Goal: Task Accomplishment & Management: Complete application form

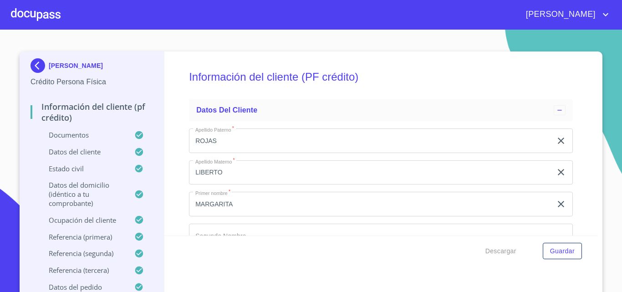
click at [44, 13] on div at bounding box center [36, 14] width 50 height 29
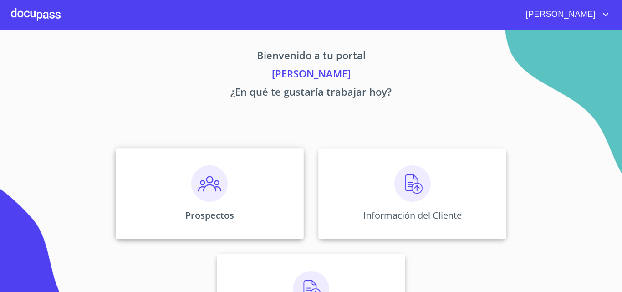
click at [223, 195] on img at bounding box center [209, 183] width 36 height 36
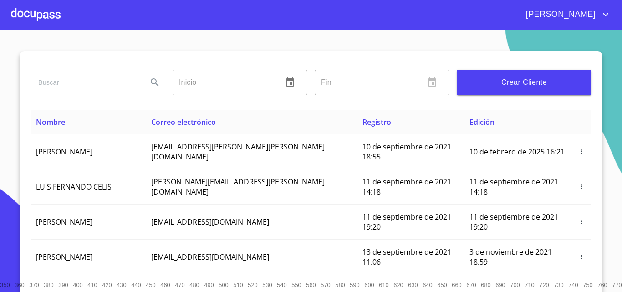
click at [524, 85] on span "Crear Cliente" at bounding box center [524, 82] width 120 height 13
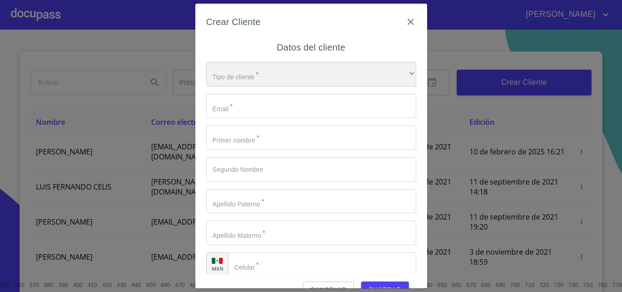
click at [301, 80] on div "​" at bounding box center [311, 74] width 210 height 25
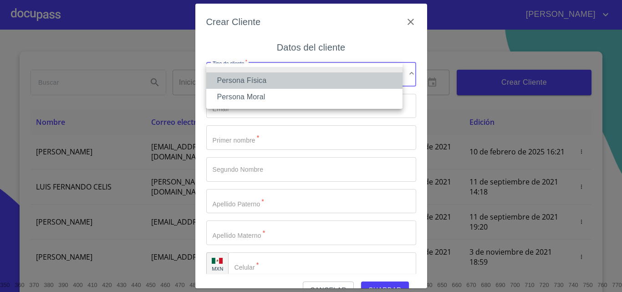
click at [292, 81] on li "Persona Física" at bounding box center [304, 80] width 196 height 16
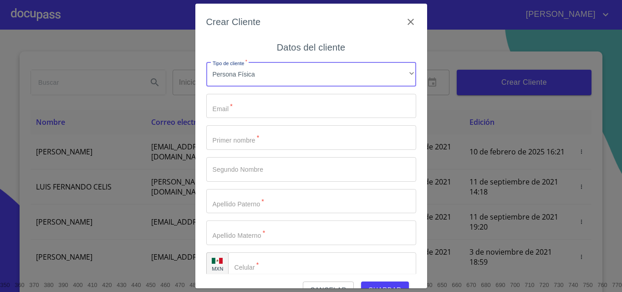
click at [275, 106] on input "Tipo de cliente   *" at bounding box center [311, 106] width 210 height 25
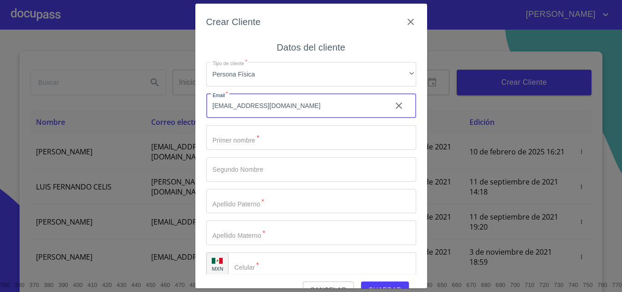
type input "[EMAIL_ADDRESS][DOMAIN_NAME]"
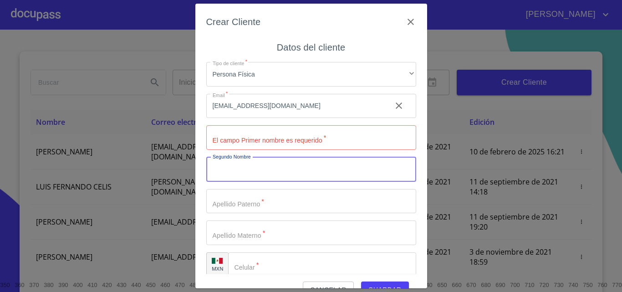
click at [252, 133] on input "Tipo de cliente   *" at bounding box center [311, 137] width 210 height 25
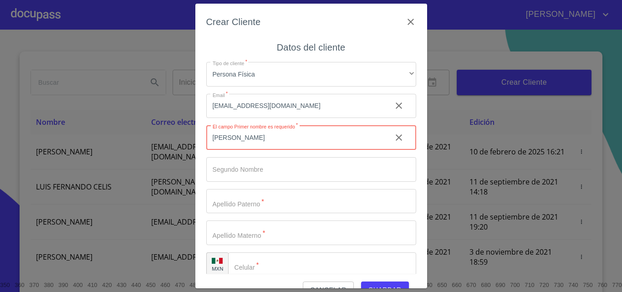
type input "[PERSON_NAME]"
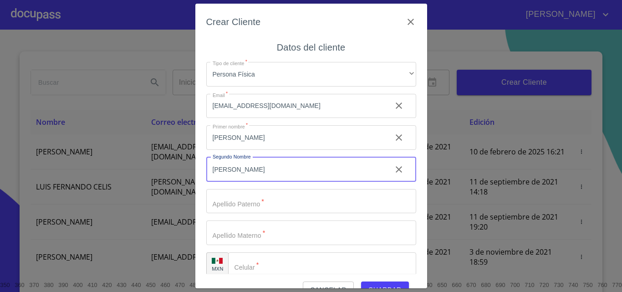
type input "[PERSON_NAME]"
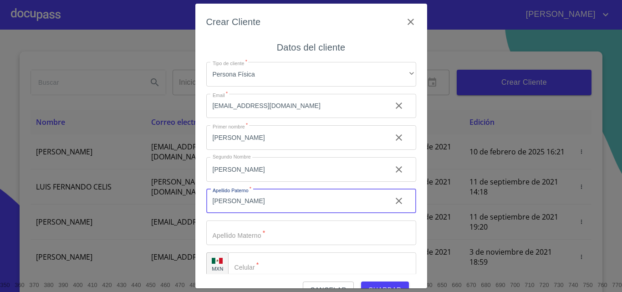
type input "[PERSON_NAME]"
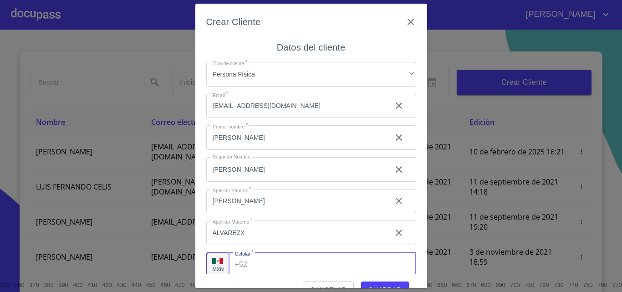
scroll to position [3, 0]
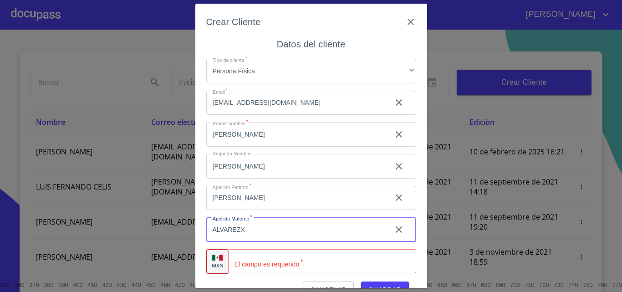
click at [251, 229] on input "ALVAREZX" at bounding box center [295, 229] width 178 height 25
type input "[PERSON_NAME]"
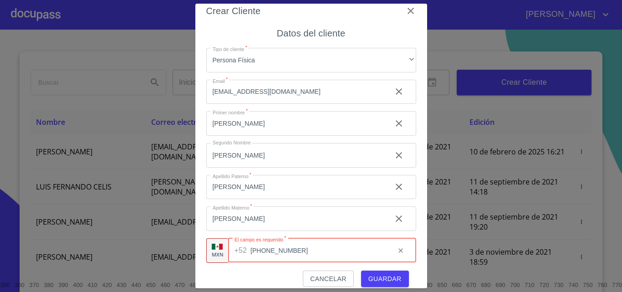
scroll to position [20, 0]
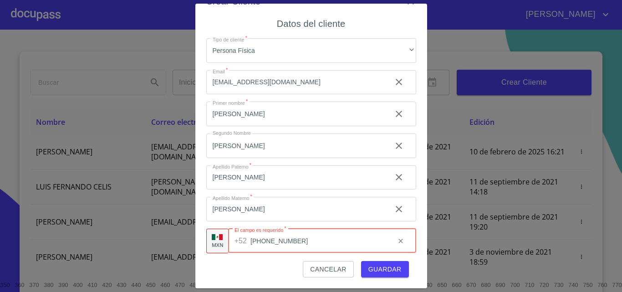
type input "[PHONE_NUMBER]"
click at [379, 266] on span "Guardar" at bounding box center [384, 269] width 33 height 11
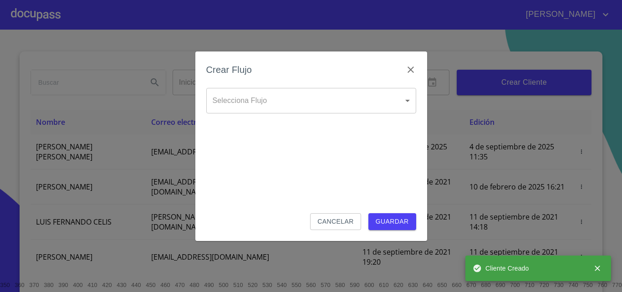
click at [286, 107] on body "[PERSON_NAME] ​ Fin ​ Crear Cliente Nombre Correo electrónico Registro Edición …" at bounding box center [311, 146] width 622 height 292
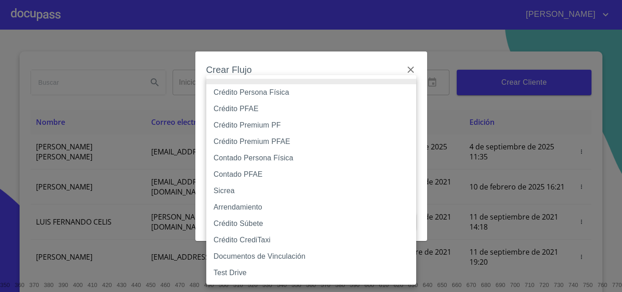
click at [282, 92] on li "Crédito Persona Física" at bounding box center [311, 92] width 210 height 16
type input "6009fb3c7d1714eb8809aa97"
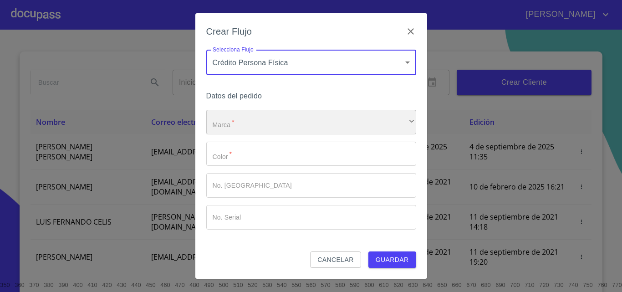
click at [259, 117] on div "​" at bounding box center [311, 122] width 210 height 25
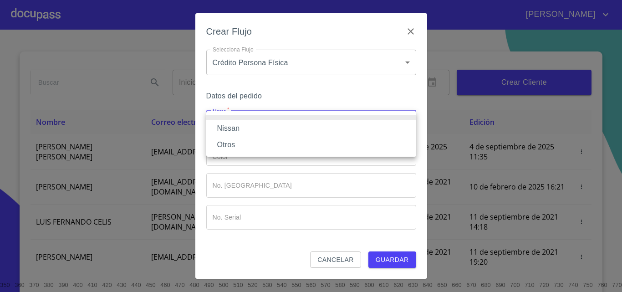
click at [261, 128] on li "Nissan" at bounding box center [311, 128] width 210 height 16
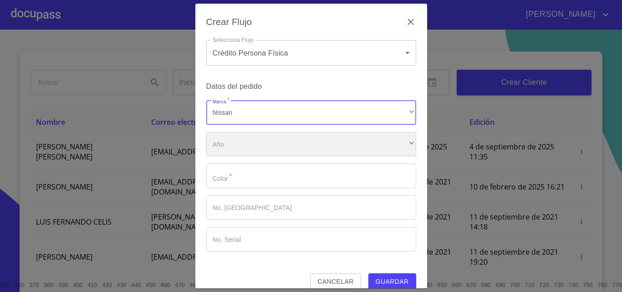
click at [265, 149] on div "​" at bounding box center [311, 144] width 210 height 25
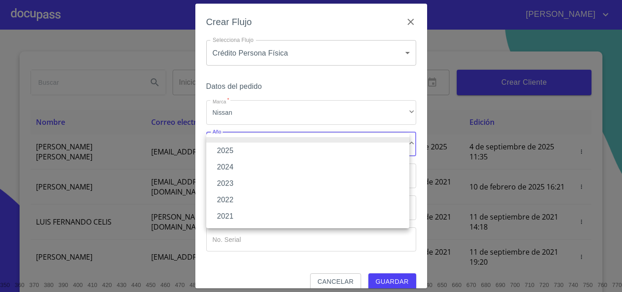
click at [258, 146] on li "2025" at bounding box center [307, 151] width 203 height 16
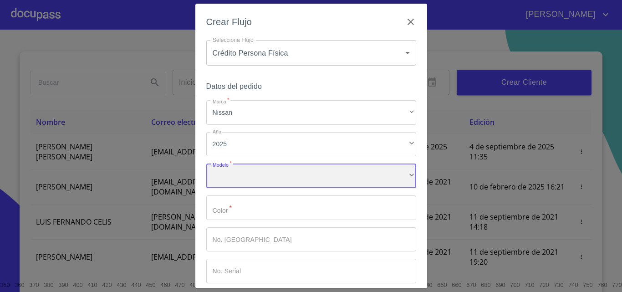
click at [260, 181] on div "​" at bounding box center [311, 175] width 210 height 25
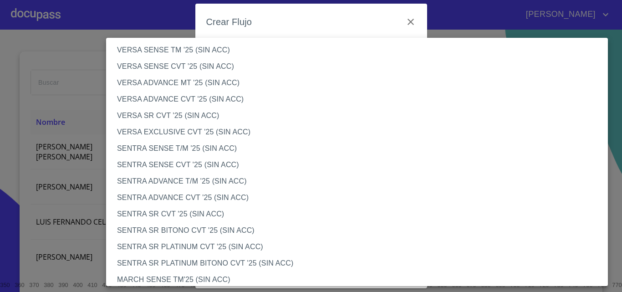
scroll to position [410, 0]
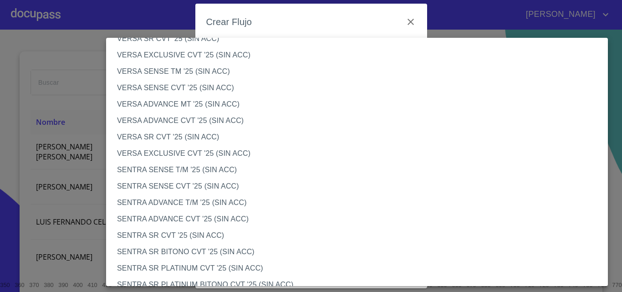
click at [181, 54] on li "VERSA EXCLUSIVE CVT '25 (SIN ACC)" at bounding box center [360, 55] width 509 height 16
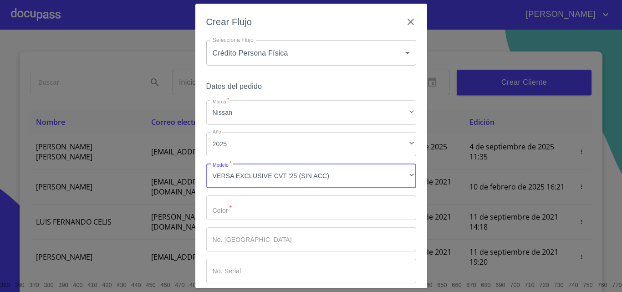
click at [284, 210] on input "Marca   *" at bounding box center [311, 207] width 210 height 25
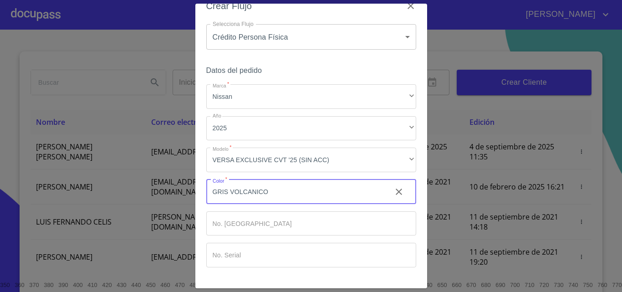
scroll to position [44, 0]
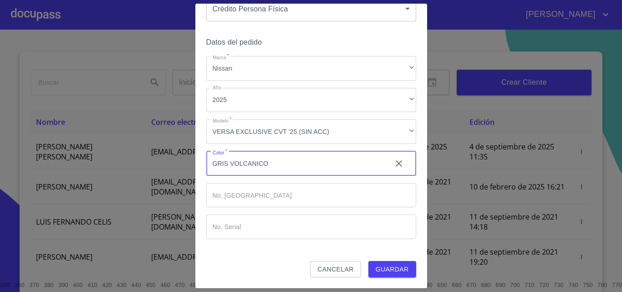
type input "GRIS VOLCANICO"
click at [401, 268] on span "Guardar" at bounding box center [392, 269] width 33 height 11
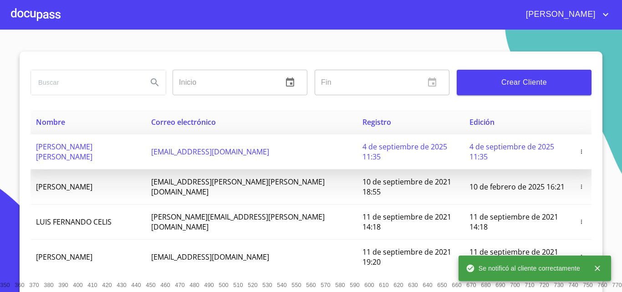
click at [104, 154] on td "[PERSON_NAME] [PERSON_NAME]" at bounding box center [88, 151] width 115 height 35
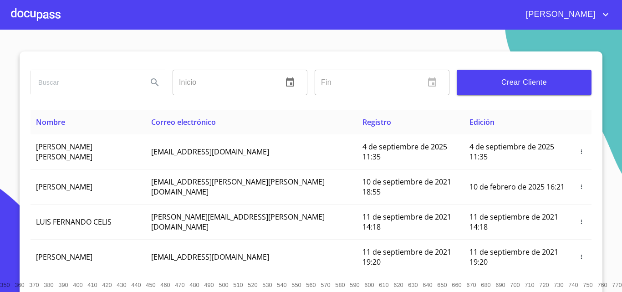
click at [57, 17] on div at bounding box center [36, 14] width 50 height 29
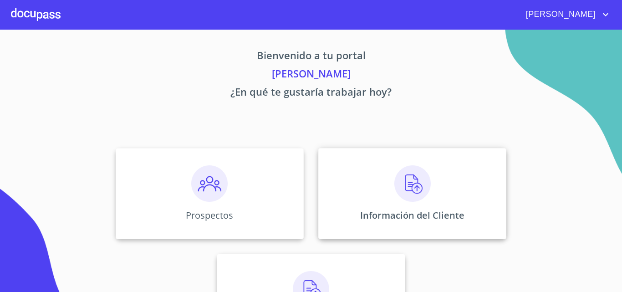
click at [438, 213] on p "Información del Cliente" at bounding box center [412, 215] width 104 height 12
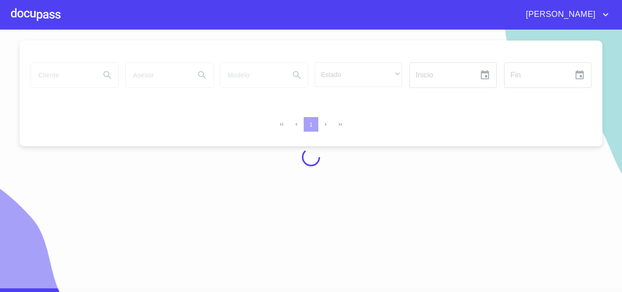
scroll to position [8, 0]
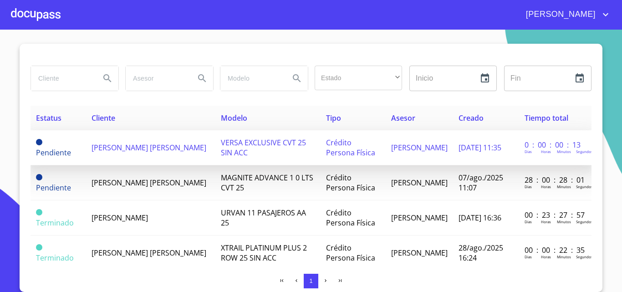
click at [132, 153] on td "[PERSON_NAME] [PERSON_NAME]" at bounding box center [150, 147] width 129 height 35
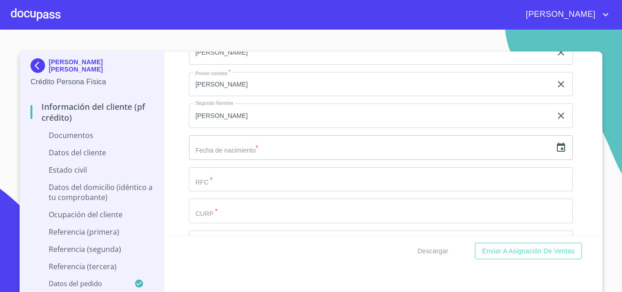
scroll to position [1184, 0]
click at [246, 151] on input "text" at bounding box center [370, 147] width 363 height 25
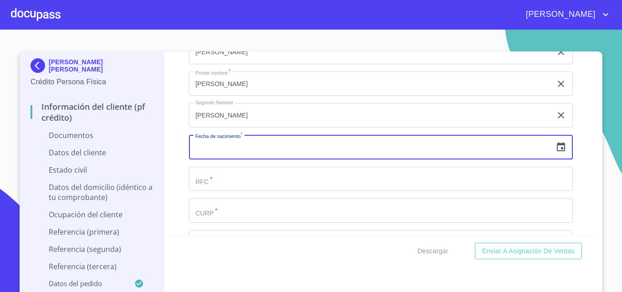
click at [557, 147] on icon "button" at bounding box center [561, 146] width 8 height 9
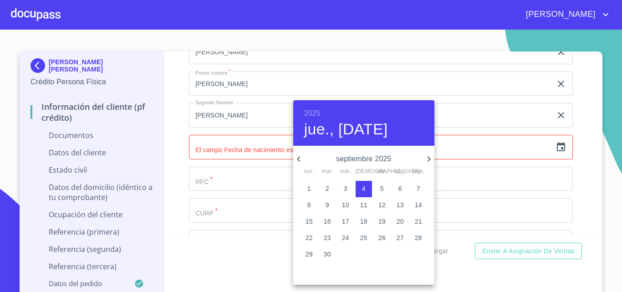
click at [316, 112] on h6 "2025" at bounding box center [312, 113] width 16 height 13
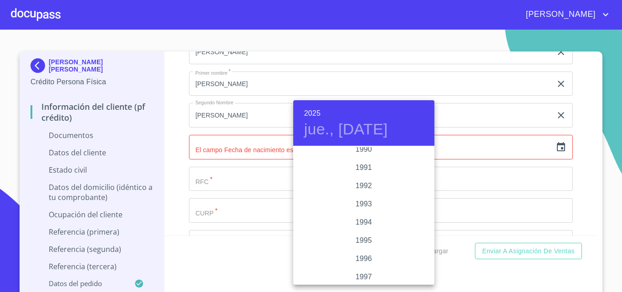
scroll to position [1129, 0]
click at [359, 170] on div "1988" at bounding box center [363, 174] width 141 height 18
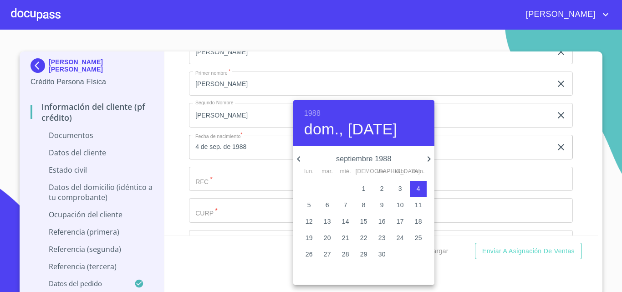
click at [295, 156] on icon "button" at bounding box center [298, 158] width 11 height 11
click at [431, 161] on icon "button" at bounding box center [428, 158] width 11 height 11
click at [430, 160] on icon "button" at bounding box center [428, 158] width 11 height 11
click at [429, 160] on icon "button" at bounding box center [428, 158] width 11 height 11
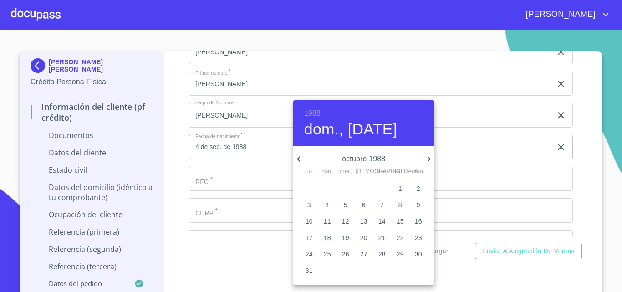
click at [416, 250] on p "30" at bounding box center [418, 254] width 7 height 9
type input "30 de oct. de 1988"
click at [215, 182] on div at bounding box center [311, 146] width 622 height 292
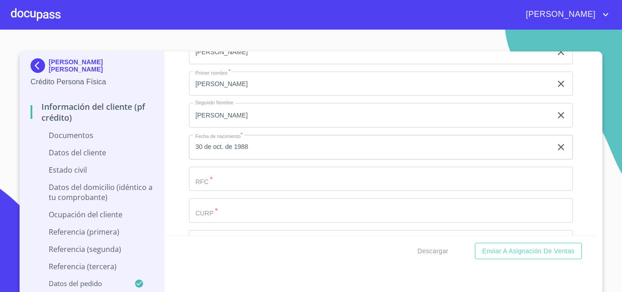
click at [216, 183] on input "Documento de identificación.   *" at bounding box center [381, 179] width 384 height 25
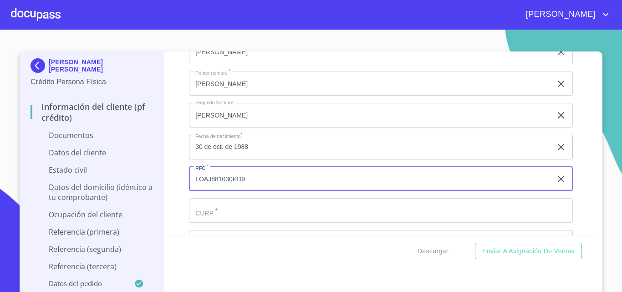
type input "LOAJ881030PD9"
click at [219, 209] on input "Documento de identificación.   *" at bounding box center [381, 210] width 384 height 25
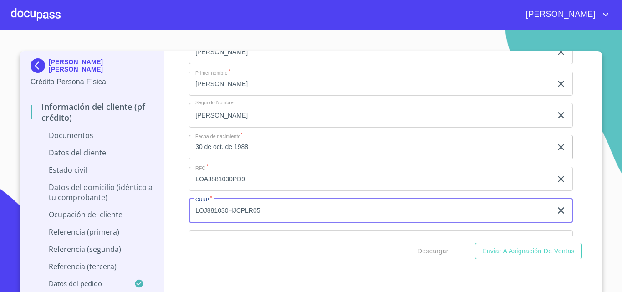
click at [200, 214] on input "LOJ881030HJCPLR05" at bounding box center [370, 210] width 363 height 25
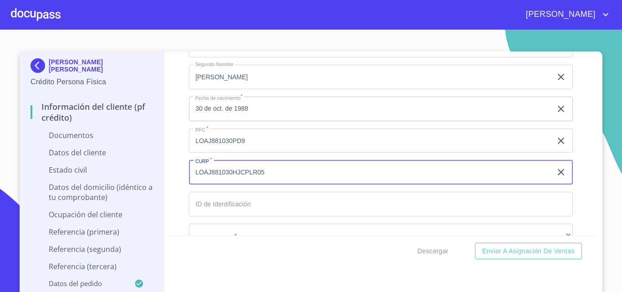
scroll to position [1275, 0]
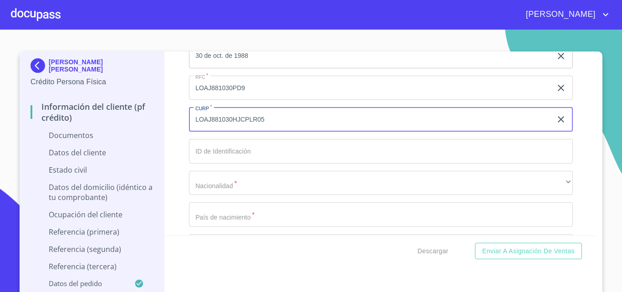
type input "LOAJ881030HJCPLR05"
click at [270, 147] on input "Documento de identificación.   *" at bounding box center [381, 151] width 384 height 25
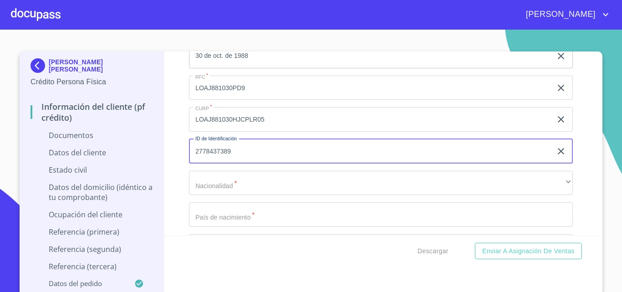
type input "2778437389"
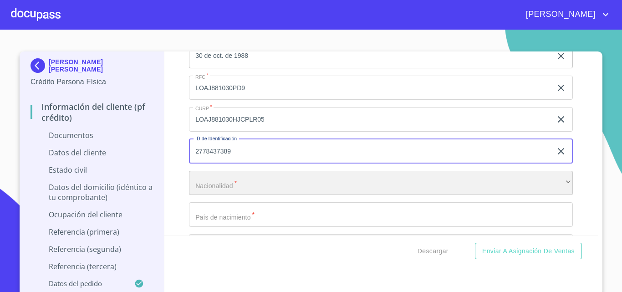
click at [248, 181] on div "​" at bounding box center [381, 183] width 384 height 25
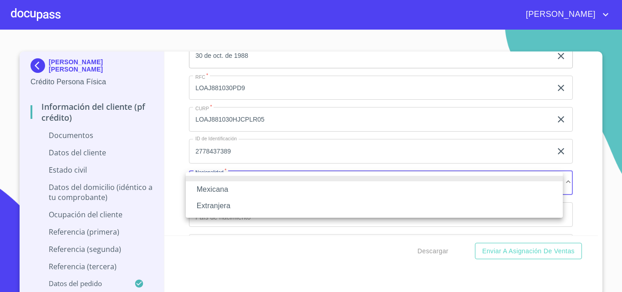
click at [236, 189] on li "Mexicana" at bounding box center [374, 189] width 377 height 16
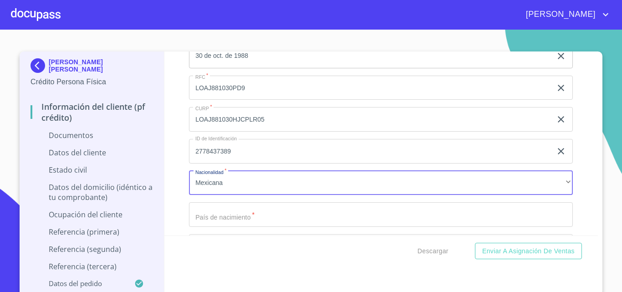
click at [225, 219] on input "Documento de identificación.   *" at bounding box center [381, 214] width 384 height 25
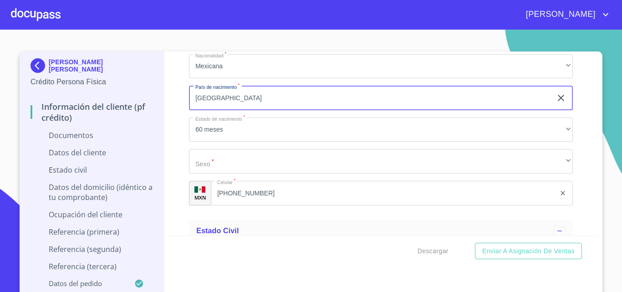
scroll to position [1411, 0]
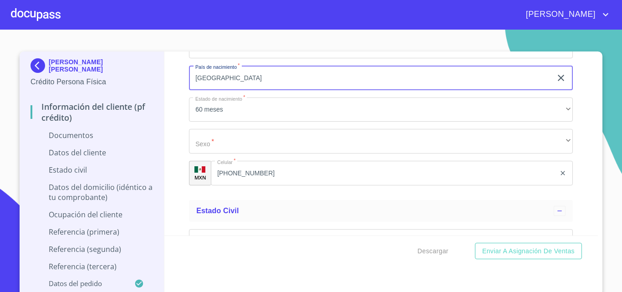
type input "[GEOGRAPHIC_DATA]"
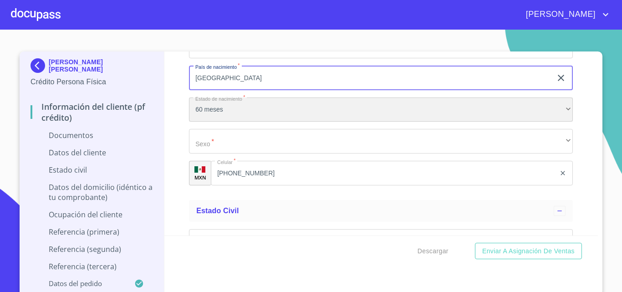
click at [233, 114] on div "60 meses" at bounding box center [381, 109] width 384 height 25
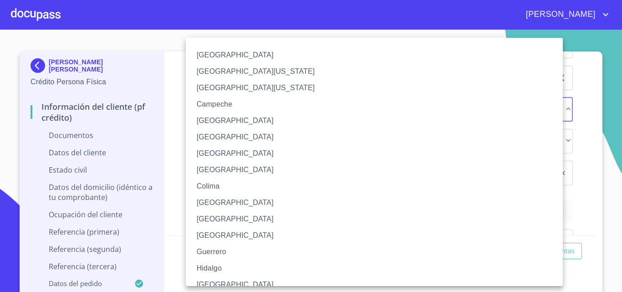
click at [207, 283] on li "[GEOGRAPHIC_DATA]" at bounding box center [378, 284] width 384 height 16
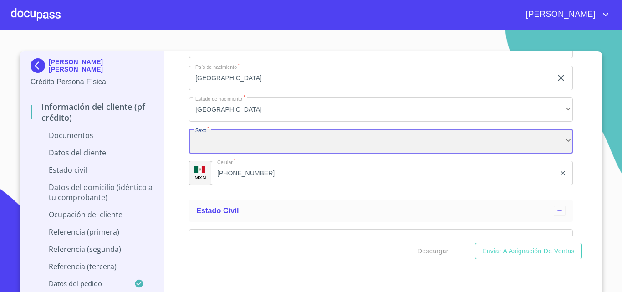
click at [213, 150] on div "​" at bounding box center [381, 141] width 384 height 25
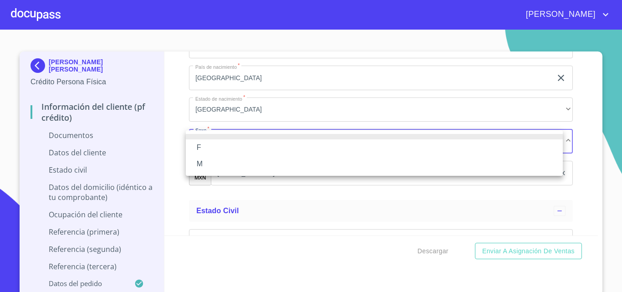
click at [211, 163] on li "M" at bounding box center [374, 164] width 377 height 16
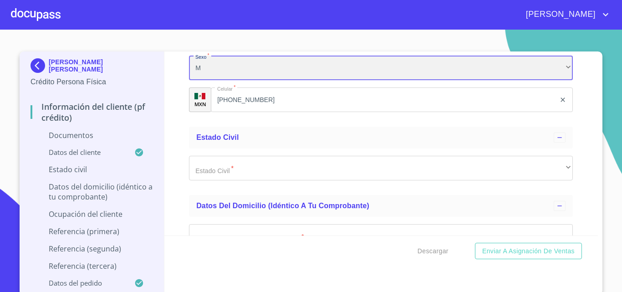
scroll to position [1548, 0]
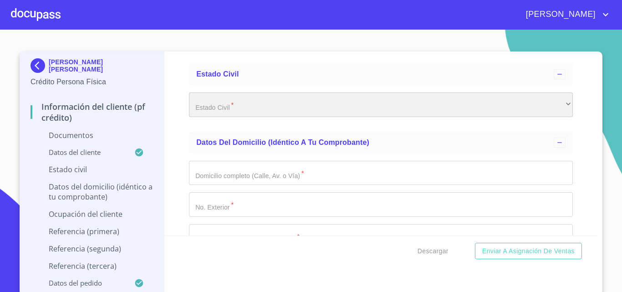
click at [250, 105] on div "​" at bounding box center [381, 104] width 384 height 25
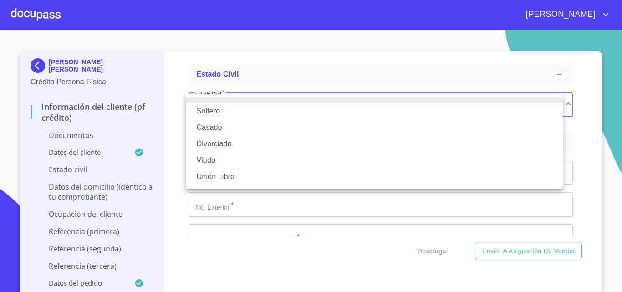
click at [220, 109] on li "Soltero" at bounding box center [374, 111] width 377 height 16
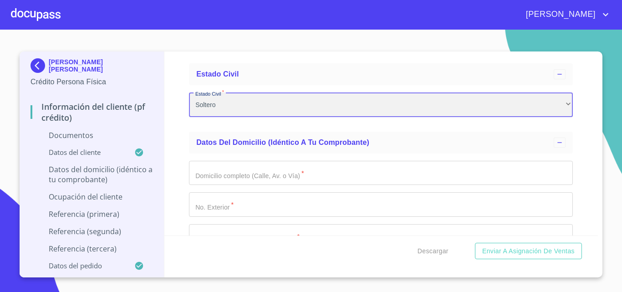
scroll to position [1594, 0]
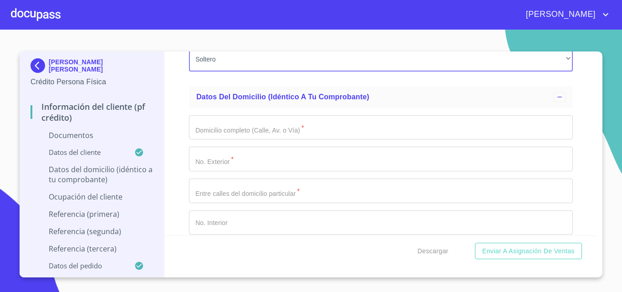
click at [233, 127] on input "Documento de identificación.   *" at bounding box center [381, 127] width 384 height 25
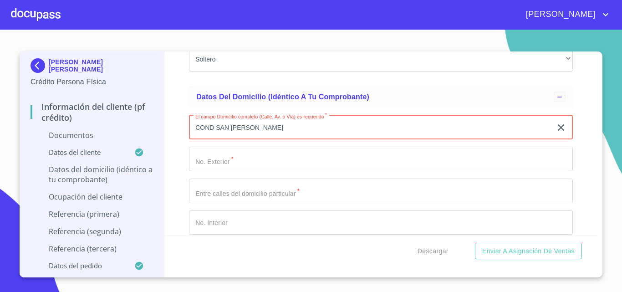
type input "COND SAN [PERSON_NAME]"
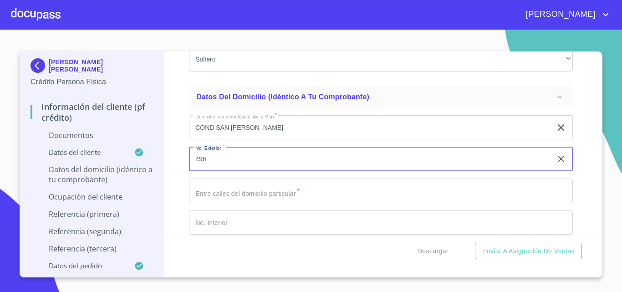
type input "496"
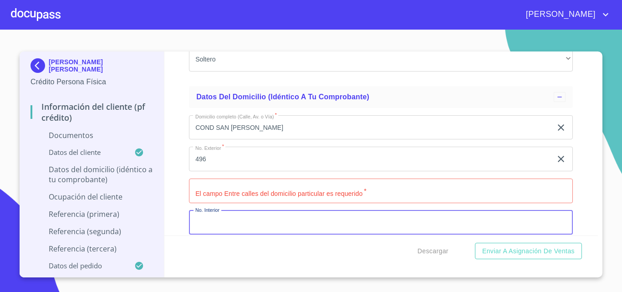
click at [222, 223] on input "Documento de identificación.   *" at bounding box center [381, 222] width 384 height 25
type input "10"
click at [252, 196] on input "Documento de identificación.   *" at bounding box center [381, 190] width 384 height 25
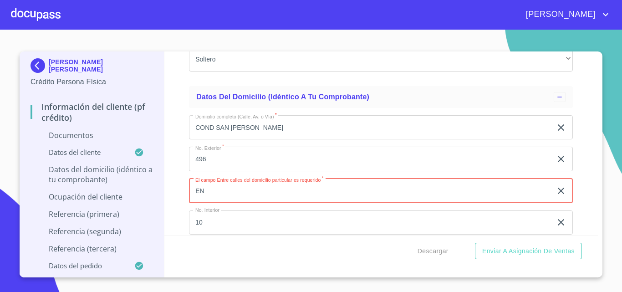
type input "E"
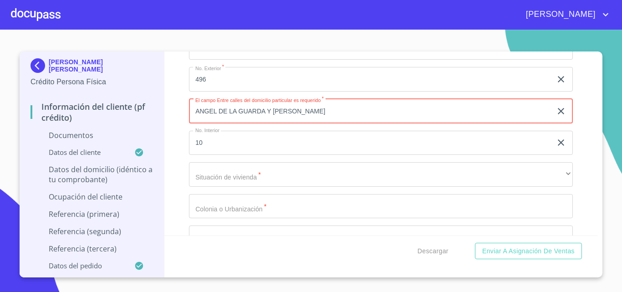
scroll to position [1689, 0]
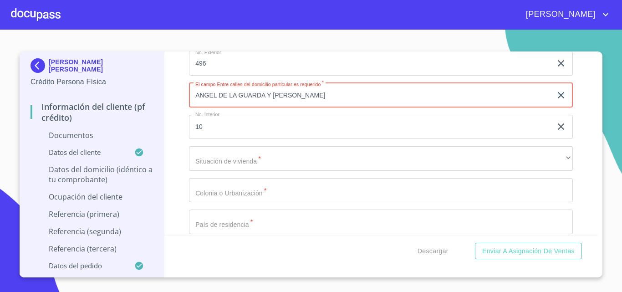
type input "ANGEL DE LA GUARDA Y [PERSON_NAME]"
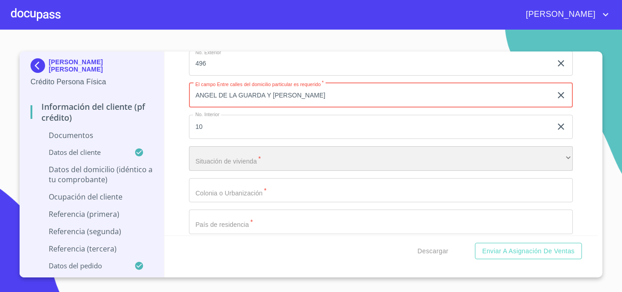
click at [267, 167] on div "​" at bounding box center [381, 158] width 384 height 25
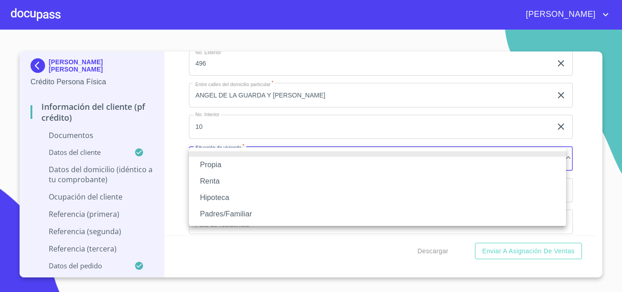
click at [229, 166] on li "Propia" at bounding box center [377, 165] width 377 height 16
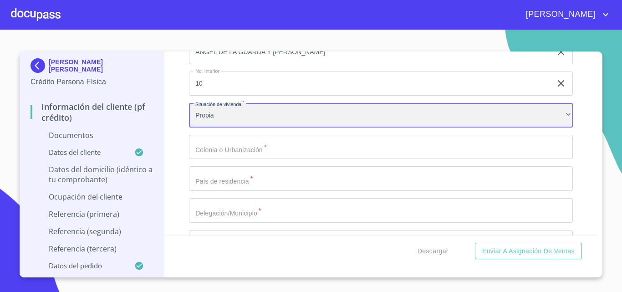
scroll to position [1735, 0]
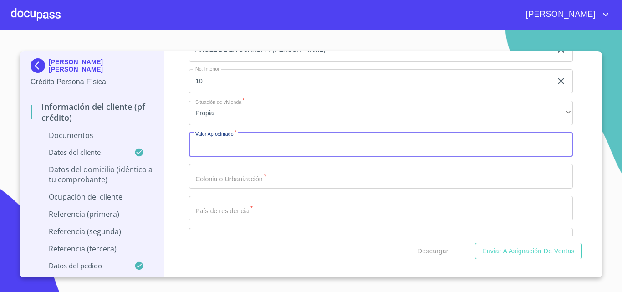
click at [232, 142] on input "Documento de identificación.   *" at bounding box center [381, 144] width 384 height 25
type input "$3,000,000"
drag, startPoint x: 233, startPoint y: 173, endPoint x: 250, endPoint y: 164, distance: 19.1
click at [234, 173] on input "Documento de identificación.   *" at bounding box center [381, 176] width 384 height 25
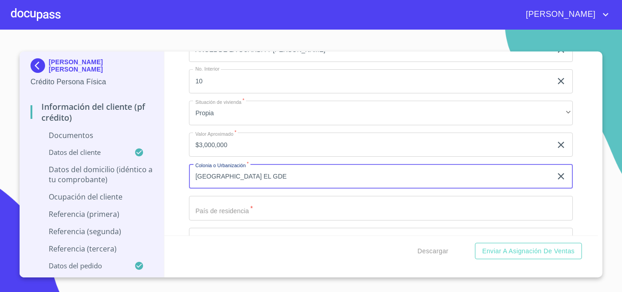
type input "[GEOGRAPHIC_DATA] EL GDE"
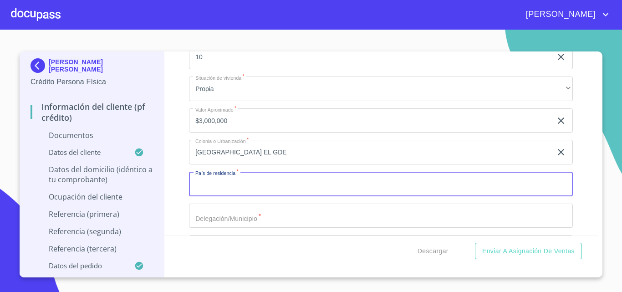
scroll to position [1780, 0]
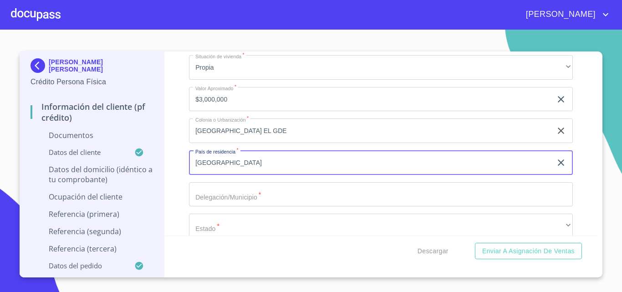
type input "[GEOGRAPHIC_DATA]"
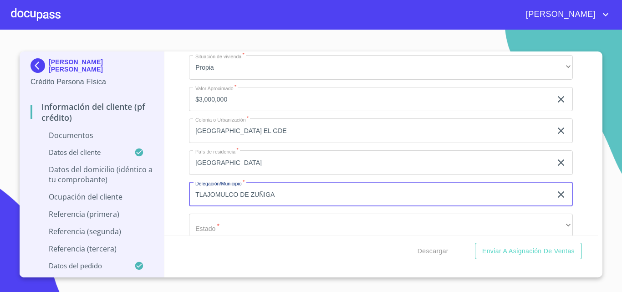
type input "TLAJOMULCO DE ZUÑIGA"
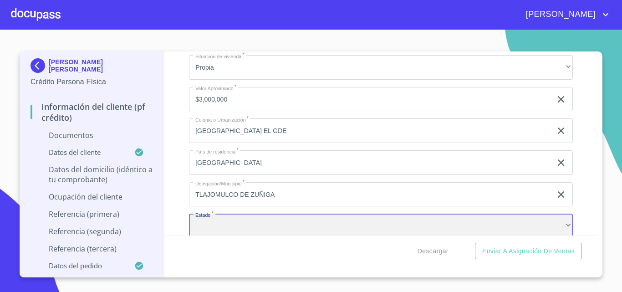
scroll to position [1783, 0]
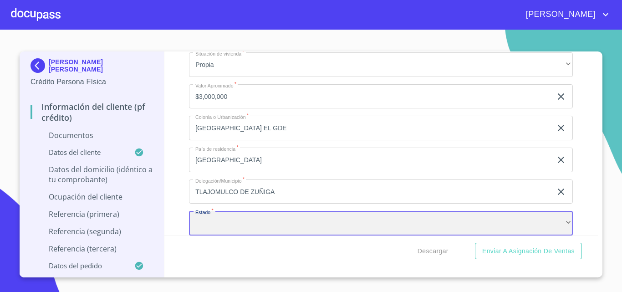
click at [279, 223] on div "​" at bounding box center [381, 223] width 384 height 25
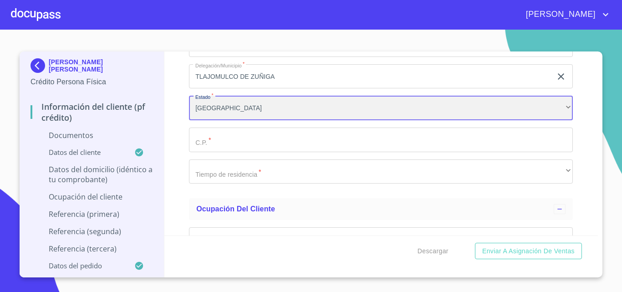
scroll to position [1920, 0]
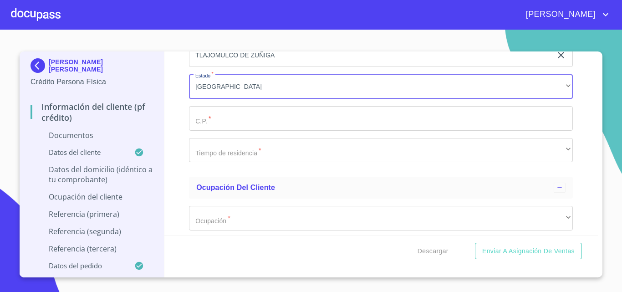
click at [224, 119] on input "Documento de identificación.   *" at bounding box center [381, 118] width 384 height 25
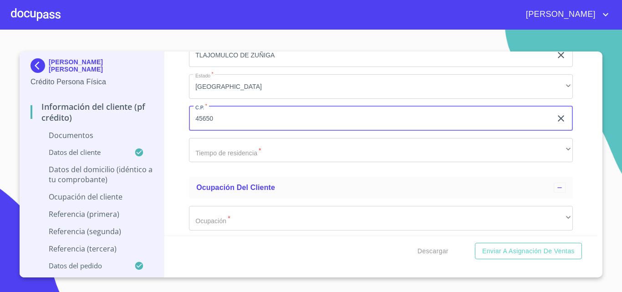
type input "45650"
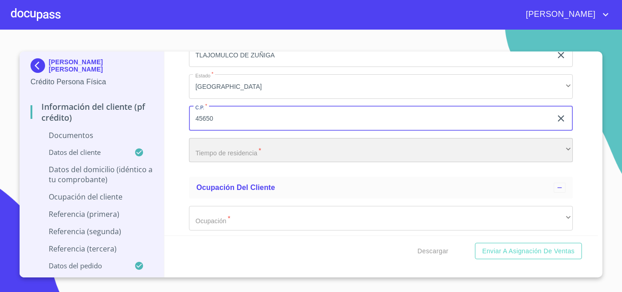
click at [253, 158] on div "​" at bounding box center [381, 150] width 384 height 25
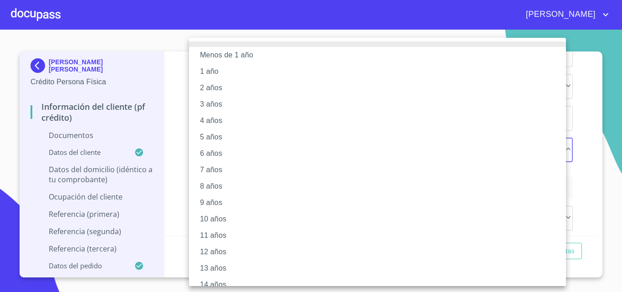
click at [238, 214] on li "10 años" at bounding box center [381, 219] width 384 height 16
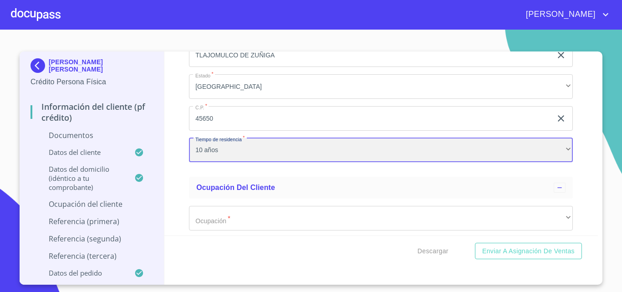
scroll to position [1965, 0]
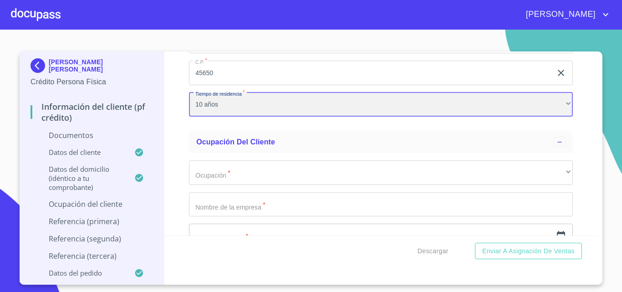
click at [231, 108] on div "10 años" at bounding box center [381, 104] width 384 height 25
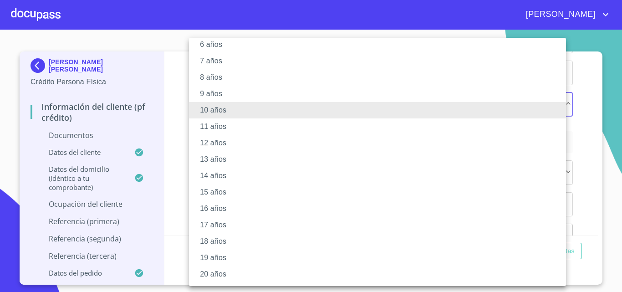
click at [225, 273] on li "20 años" at bounding box center [381, 274] width 384 height 16
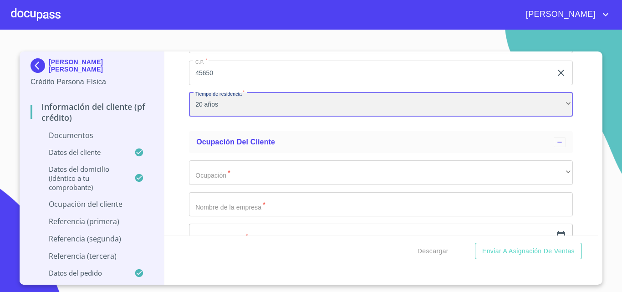
scroll to position [2011, 0]
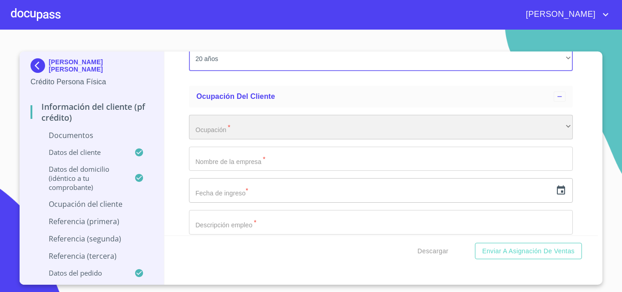
click at [270, 132] on div "​" at bounding box center [381, 127] width 384 height 25
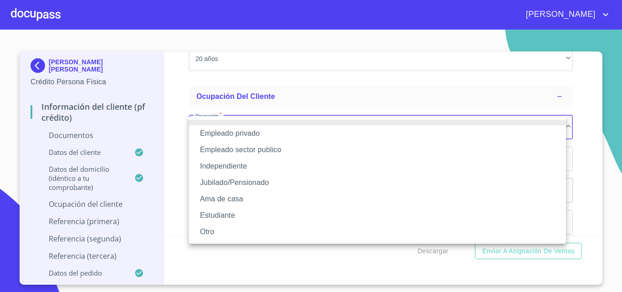
click at [290, 139] on li "Empleado privado" at bounding box center [377, 133] width 377 height 16
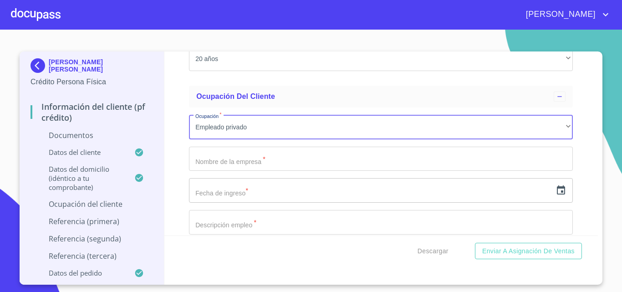
click at [250, 156] on input "Documento de identificación.   *" at bounding box center [381, 159] width 384 height 25
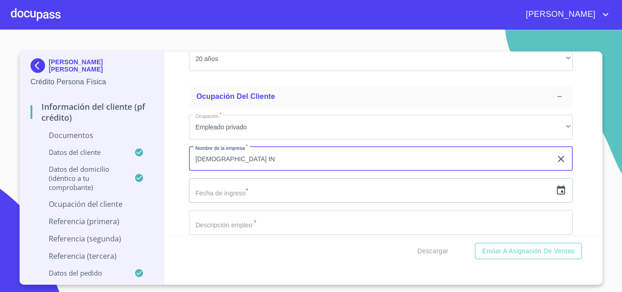
type input "[DEMOGRAPHIC_DATA] IN"
click at [235, 202] on input "text" at bounding box center [370, 190] width 363 height 25
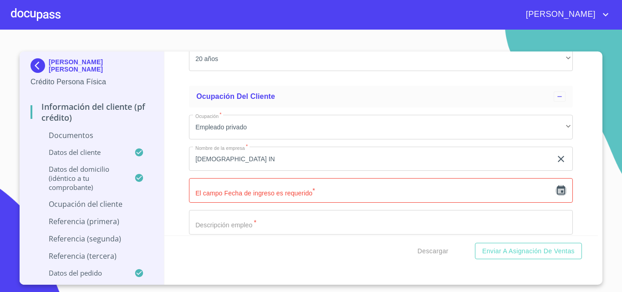
click at [558, 195] on icon "button" at bounding box center [560, 190] width 11 height 11
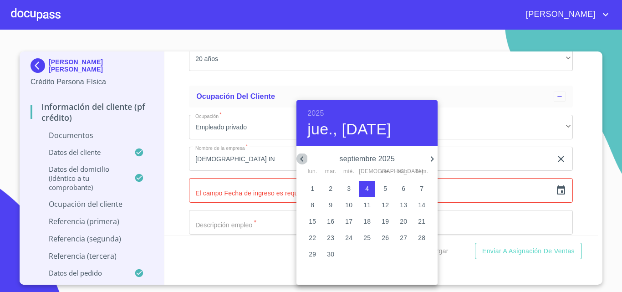
click at [301, 156] on icon "button" at bounding box center [301, 158] width 11 height 11
click at [302, 154] on icon "button" at bounding box center [301, 158] width 11 height 11
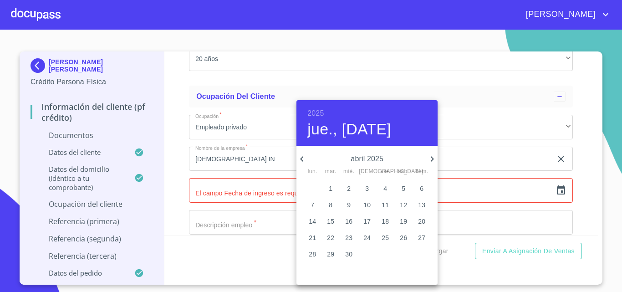
click at [370, 158] on p "abril 2025" at bounding box center [366, 158] width 119 height 11
click at [317, 114] on h6 "2025" at bounding box center [315, 113] width 16 height 13
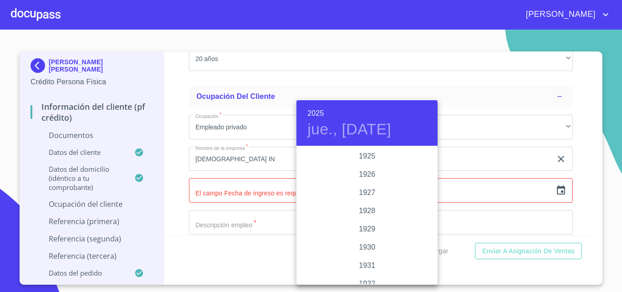
scroll to position [1767, 0]
click at [366, 186] on div "2024" at bounding box center [366, 192] width 141 height 18
type input "4 de sep. de 2024"
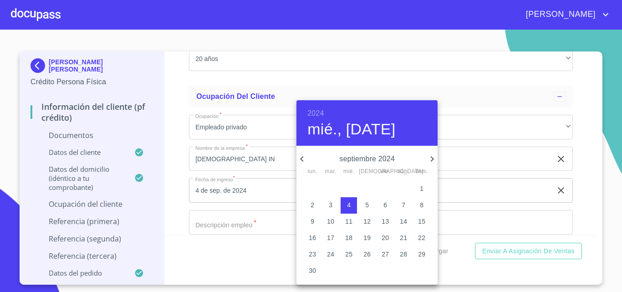
click at [350, 202] on p "4" at bounding box center [349, 204] width 4 height 9
click at [255, 213] on div at bounding box center [311, 146] width 622 height 292
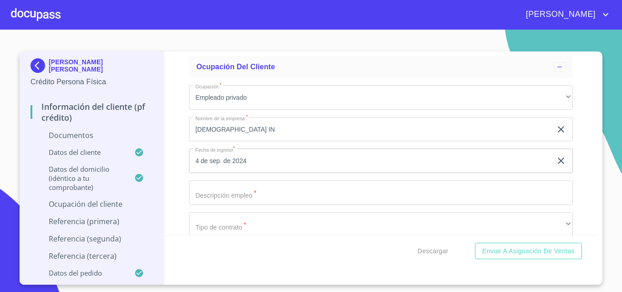
scroll to position [2056, 0]
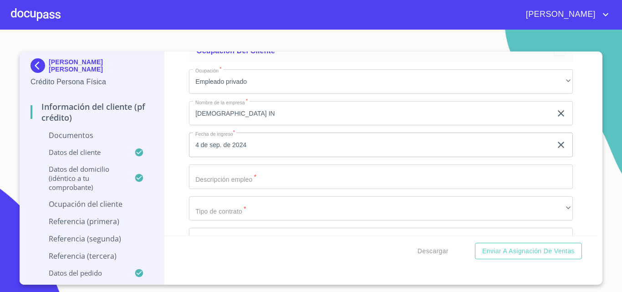
click at [254, 171] on input "Documento de identificación.   *" at bounding box center [381, 176] width 384 height 25
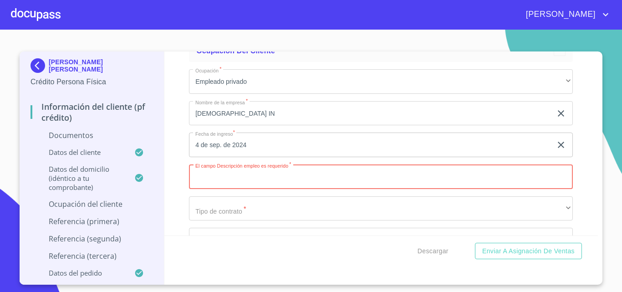
scroll to position [2102, 0]
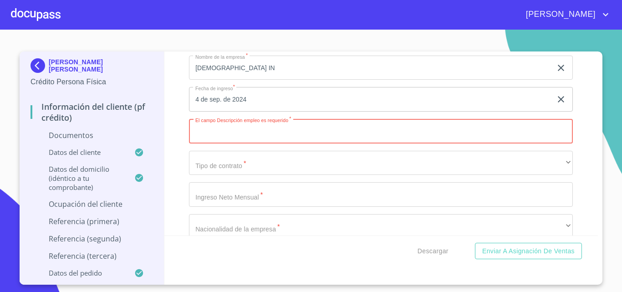
click at [280, 135] on input "Documento de identificación.   *" at bounding box center [381, 131] width 384 height 25
type input "GERENTE DE RESTAURANTE"
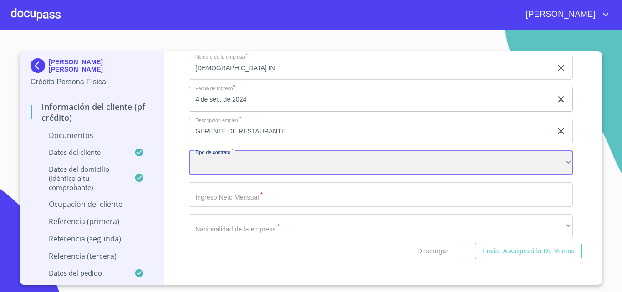
click at [286, 165] on div "​" at bounding box center [381, 163] width 384 height 25
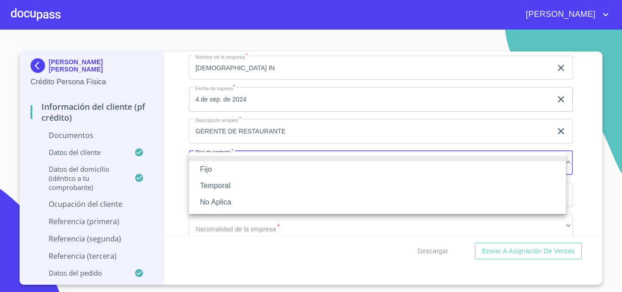
click at [272, 164] on li "Fijo" at bounding box center [377, 169] width 377 height 16
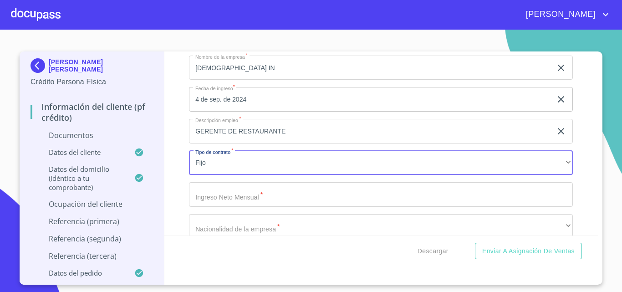
click at [270, 194] on input "Documento de identificación.   *" at bounding box center [381, 194] width 384 height 25
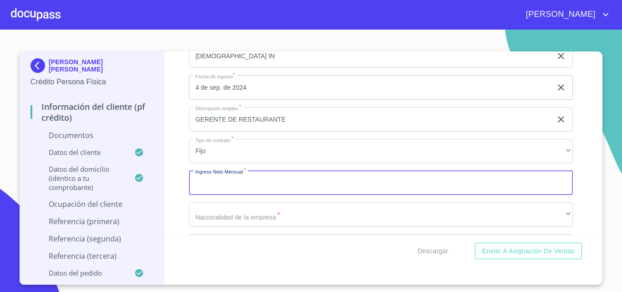
scroll to position [2147, 0]
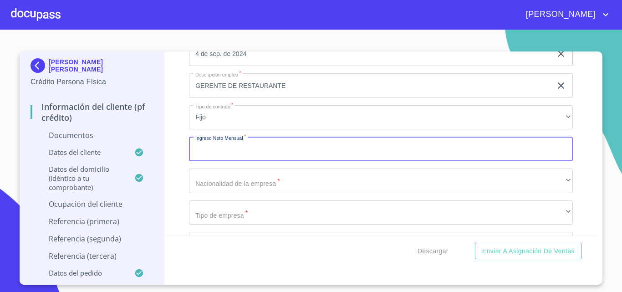
click at [348, 154] on input "Documento de identificación.   *" at bounding box center [381, 149] width 384 height 25
type input "20000"
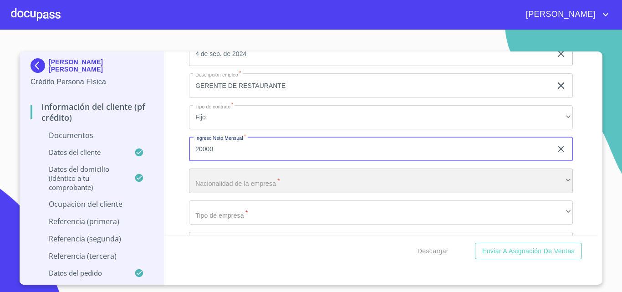
click at [288, 175] on div "​" at bounding box center [381, 180] width 384 height 25
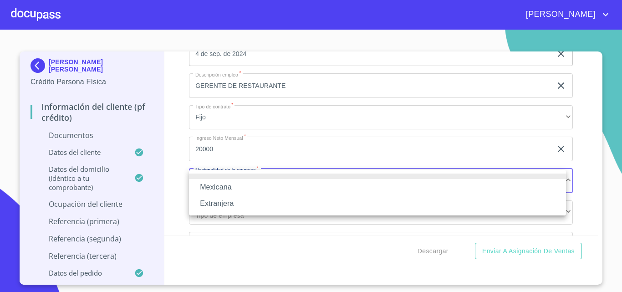
click at [232, 184] on li "Mexicana" at bounding box center [377, 187] width 377 height 16
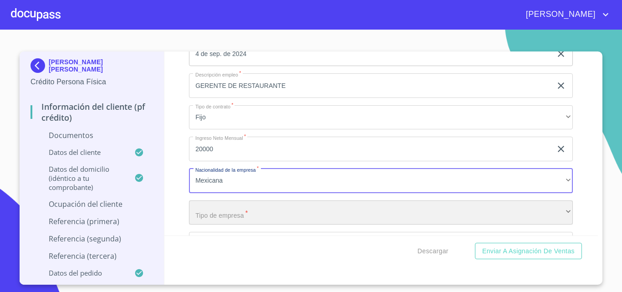
click at [250, 216] on div "​" at bounding box center [381, 212] width 384 height 25
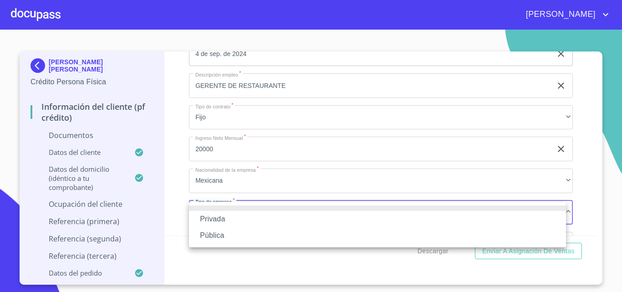
click at [237, 218] on li "Privada" at bounding box center [377, 219] width 377 height 16
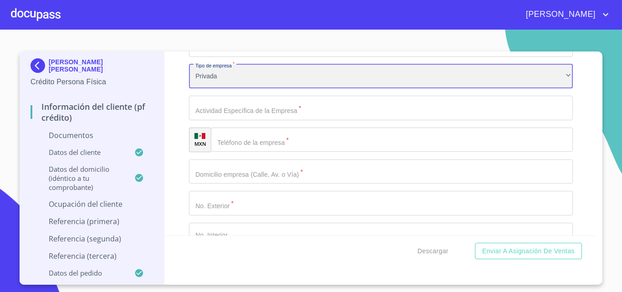
scroll to position [2284, 0]
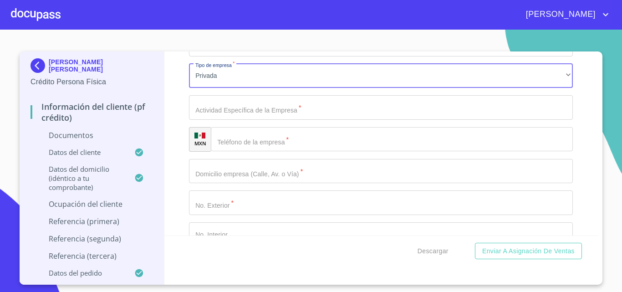
click at [258, 107] on input "Documento de identificación.   *" at bounding box center [381, 107] width 384 height 25
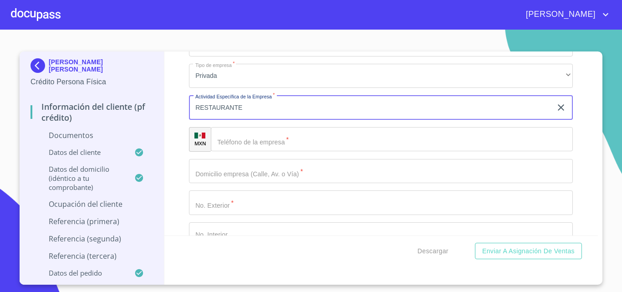
type input "RESTAURANTE"
click at [275, 145] on input "Documento de identificación.   *" at bounding box center [392, 139] width 362 height 25
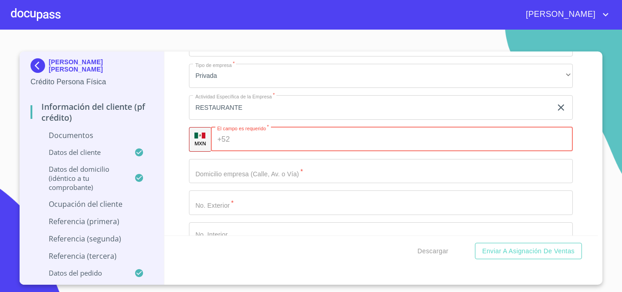
drag, startPoint x: 244, startPoint y: 169, endPoint x: 252, endPoint y: 170, distance: 7.4
click at [246, 170] on input "Documento de identificación.   *" at bounding box center [381, 171] width 384 height 25
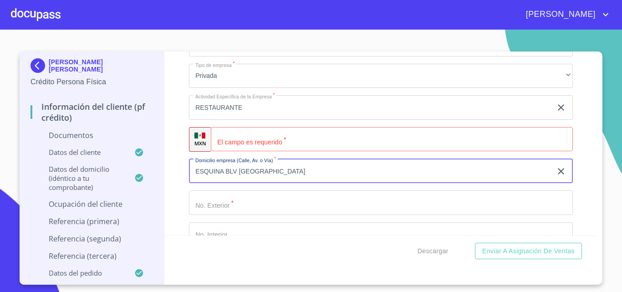
type input "ESQUINA BLV [GEOGRAPHIC_DATA]"
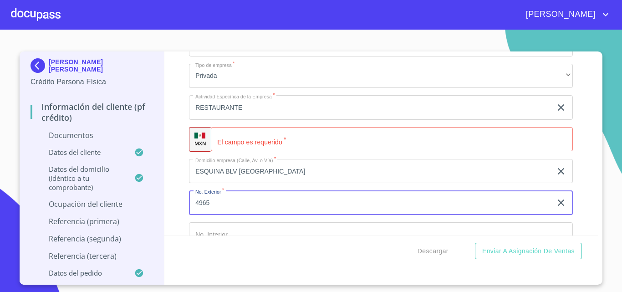
type input "4965"
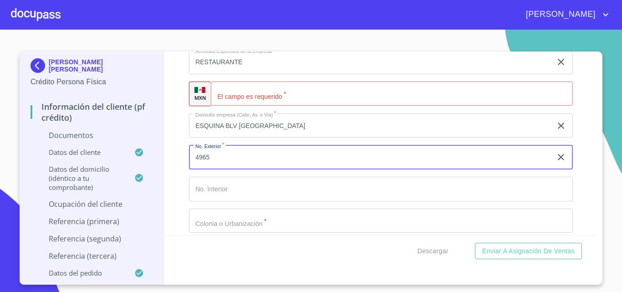
click at [260, 187] on input "Documento de identificación.   *" at bounding box center [381, 189] width 384 height 25
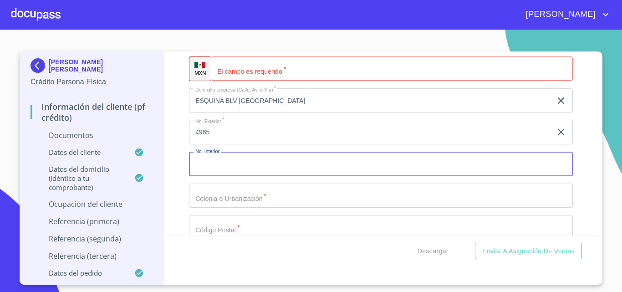
scroll to position [2375, 0]
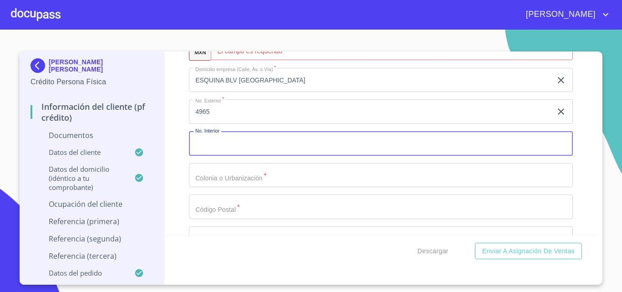
click at [257, 183] on input "Documento de identificación.   *" at bounding box center [381, 175] width 384 height 25
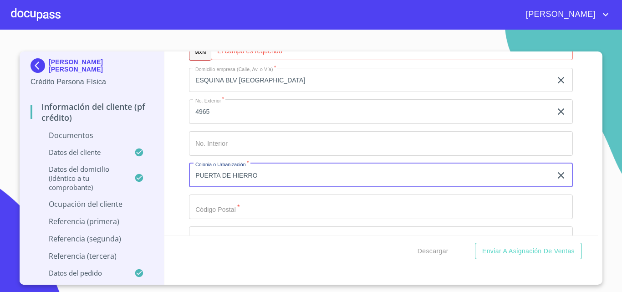
type input "PUERTA DE HIERRO"
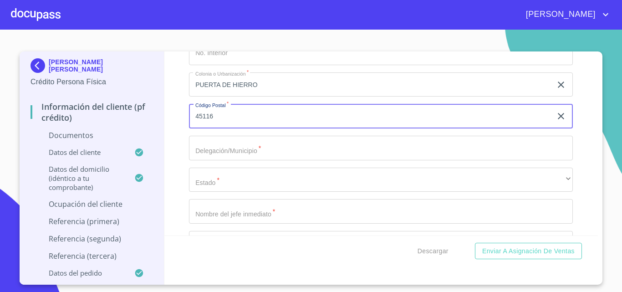
scroll to position [2466, 0]
type input "45116"
click at [260, 153] on input "Documento de identificación.   *" at bounding box center [381, 147] width 384 height 25
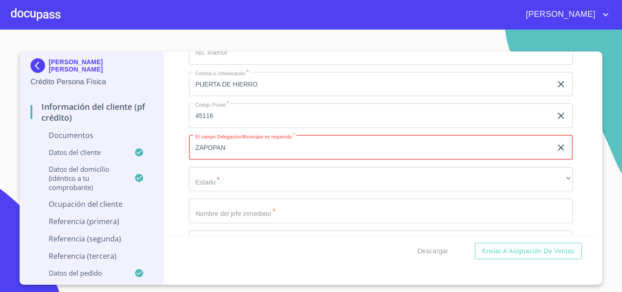
type input "ZAPOPAN"
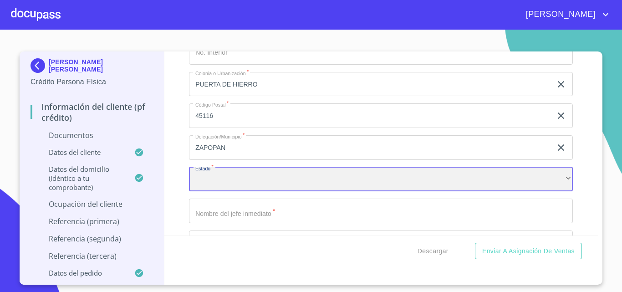
click at [416, 180] on div "​" at bounding box center [381, 179] width 384 height 25
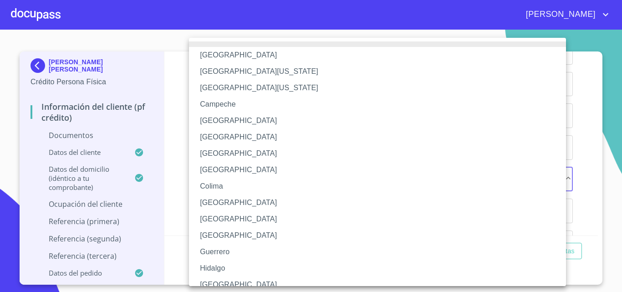
scroll to position [46, 0]
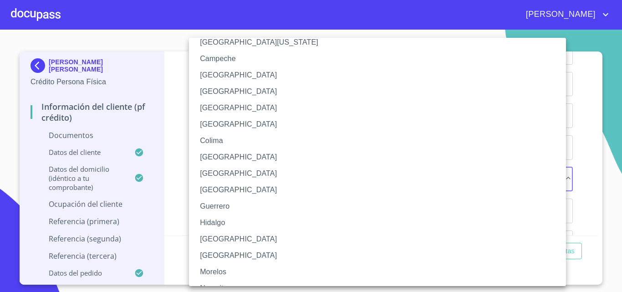
click at [219, 239] on li "[GEOGRAPHIC_DATA]" at bounding box center [381, 239] width 384 height 16
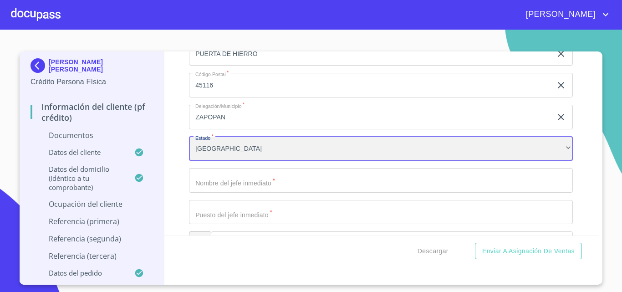
scroll to position [2511, 0]
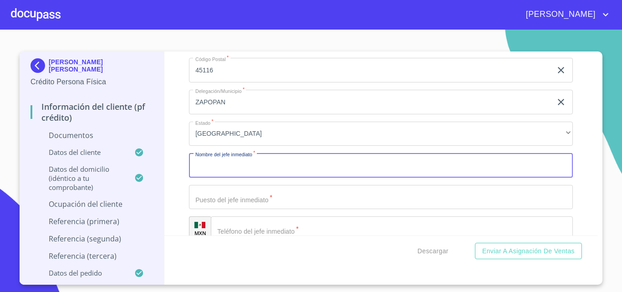
click at [270, 167] on input "Documento de identificación.   *" at bounding box center [381, 165] width 384 height 25
click at [232, 168] on input "Documento de identificación.   *" at bounding box center [381, 165] width 384 height 25
click at [236, 190] on input "Documento de identificación.   *" at bounding box center [381, 197] width 384 height 25
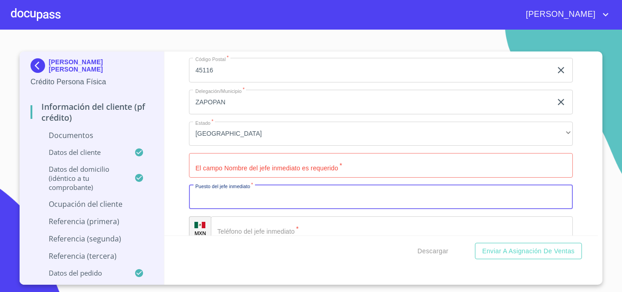
click at [246, 166] on input "Documento de identificación.   *" at bounding box center [381, 165] width 384 height 25
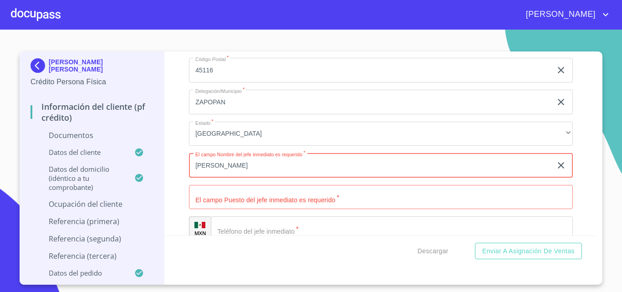
type input "[PERSON_NAME]"
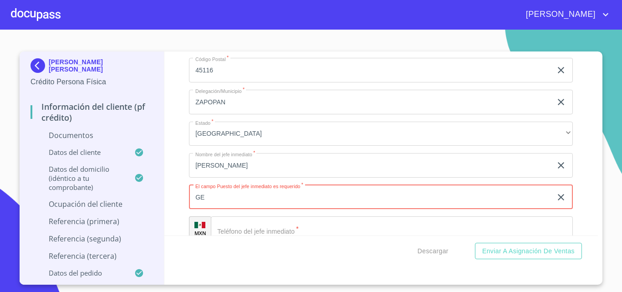
type input "G"
type input "RECURSOS HUMANOS"
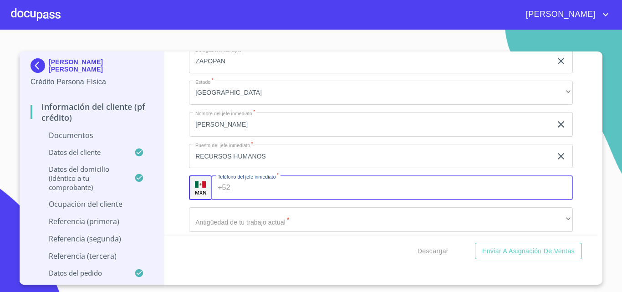
scroll to position [2563, 0]
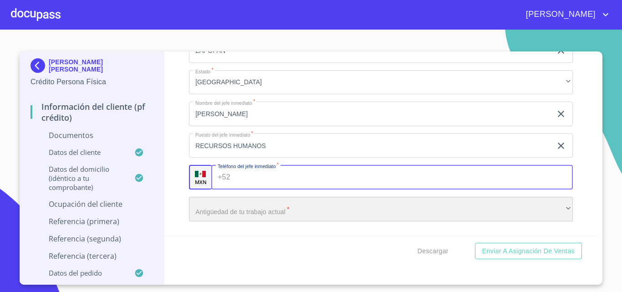
click at [263, 203] on div "​" at bounding box center [381, 209] width 384 height 25
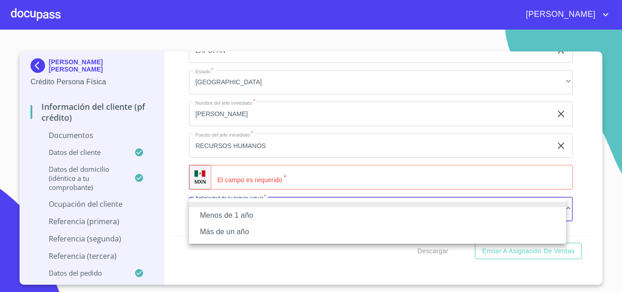
click at [255, 227] on li "Más de un año" at bounding box center [377, 232] width 377 height 16
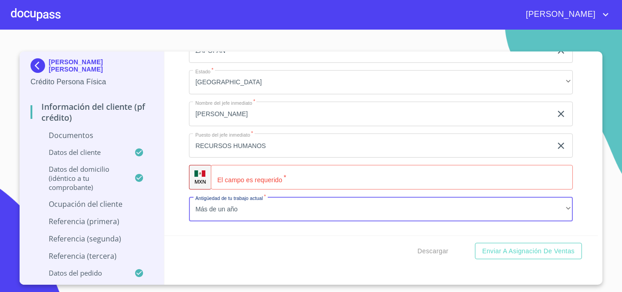
click at [263, 174] on input "Documento de identificación.   *" at bounding box center [392, 177] width 362 height 25
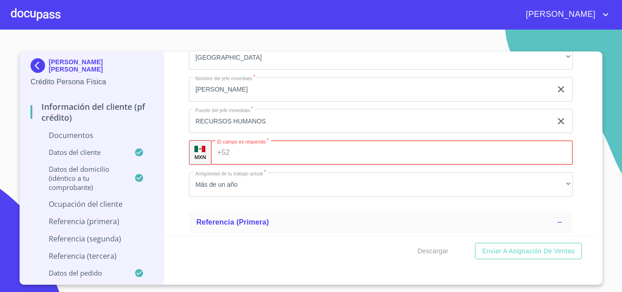
scroll to position [2608, 0]
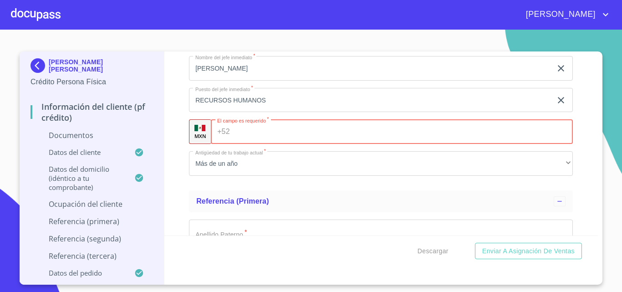
click at [254, 136] on input "Documento de identificación.   *" at bounding box center [404, 131] width 340 height 25
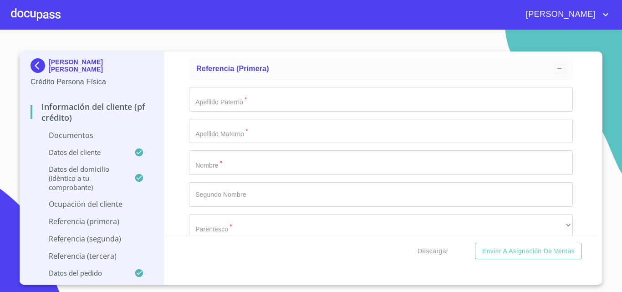
scroll to position [2745, 0]
type input "[PHONE_NUMBER]"
click at [255, 95] on input "Documento de identificación.   *" at bounding box center [381, 95] width 384 height 25
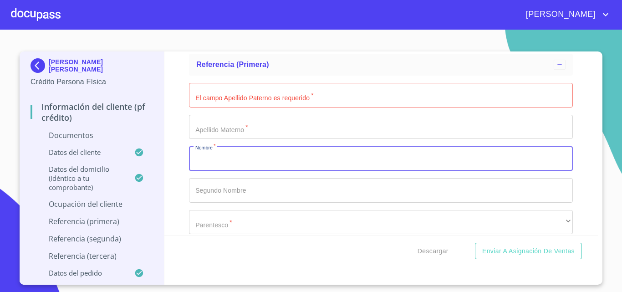
click at [224, 160] on input "Documento de identificación.   *" at bounding box center [381, 158] width 384 height 25
type input "J"
type input "[PERSON_NAME]"
click at [230, 130] on input "Documento de identificación.   *" at bounding box center [381, 127] width 384 height 25
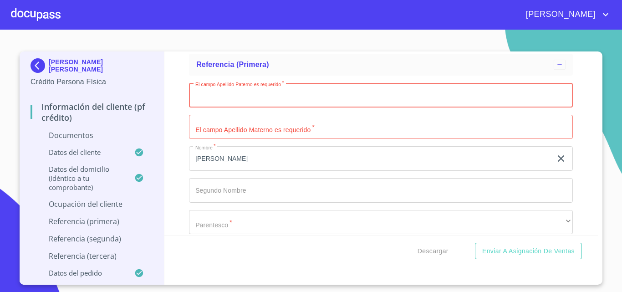
click at [237, 106] on input "Documento de identificación.   *" at bounding box center [381, 95] width 384 height 25
type input "AGUILAR"
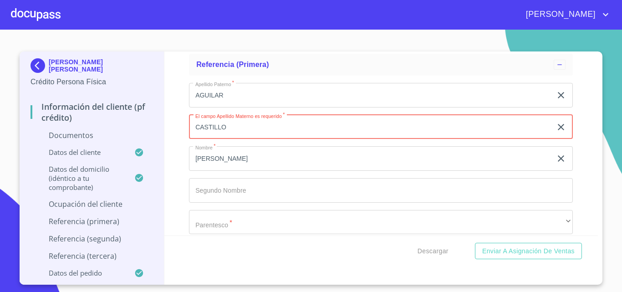
type input "CASTILLO"
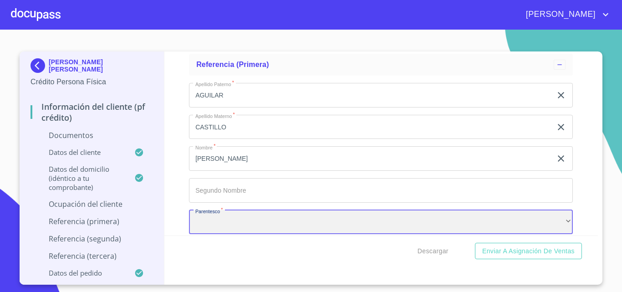
click at [313, 221] on div "​" at bounding box center [381, 222] width 384 height 25
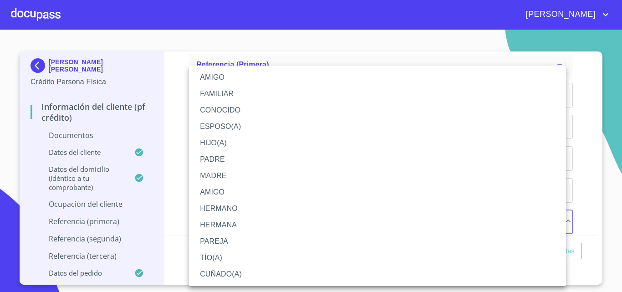
click at [228, 241] on li "PAREJA" at bounding box center [377, 241] width 377 height 16
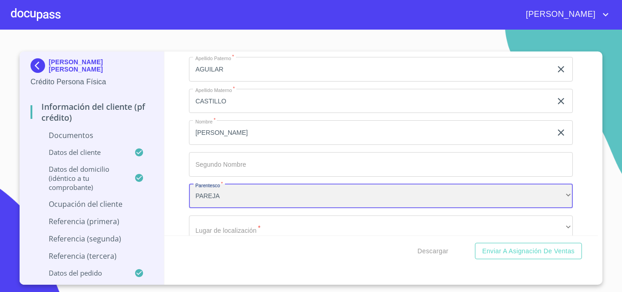
scroll to position [2791, 0]
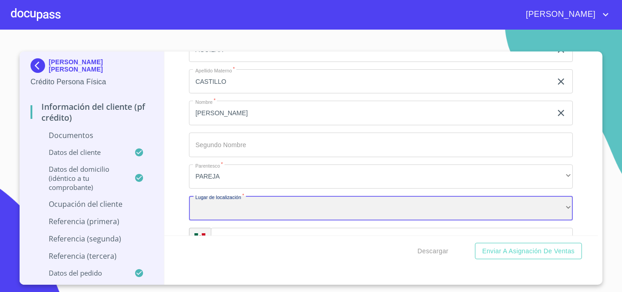
click at [231, 217] on div "​" at bounding box center [381, 208] width 384 height 25
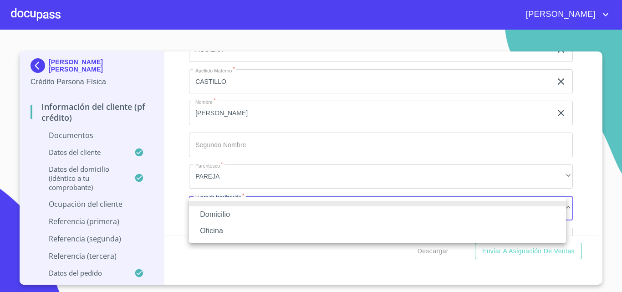
click at [229, 209] on li "Domicilio" at bounding box center [377, 214] width 377 height 16
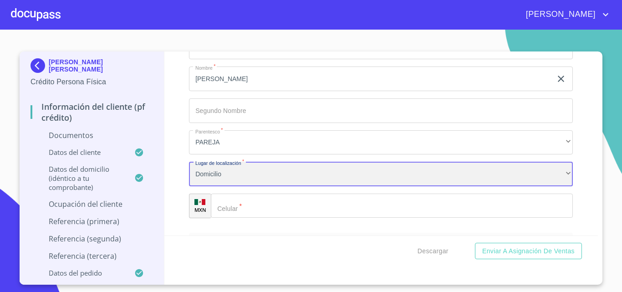
scroll to position [2882, 0]
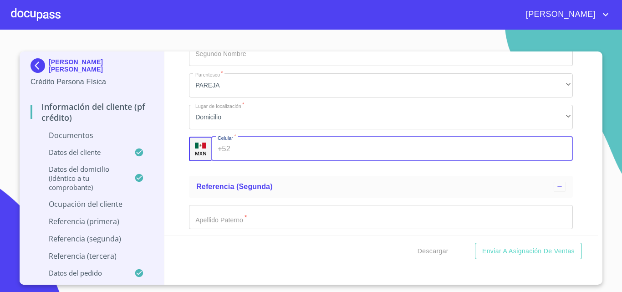
click at [245, 149] on input "Documento de identificación.   *" at bounding box center [403, 149] width 339 height 25
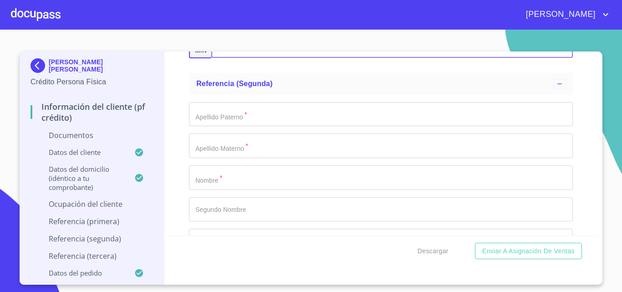
scroll to position [3018, 0]
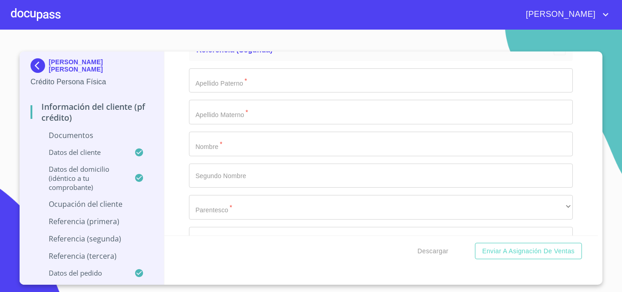
type input "[PHONE_NUMBER]"
click at [253, 154] on input "Documento de identificación.   *" at bounding box center [381, 144] width 384 height 25
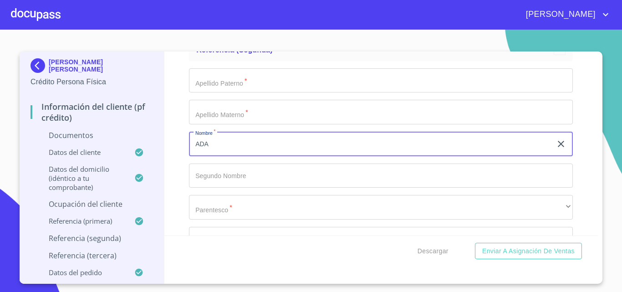
type input "ADA"
click at [223, 85] on input "Documento de identificación.   *" at bounding box center [381, 80] width 384 height 25
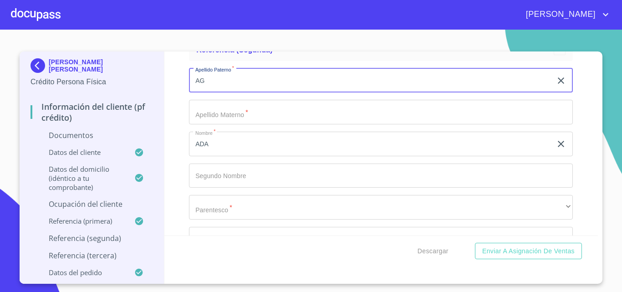
type input "A"
click at [226, 183] on input "Documento de identificación.   *" at bounding box center [381, 175] width 384 height 25
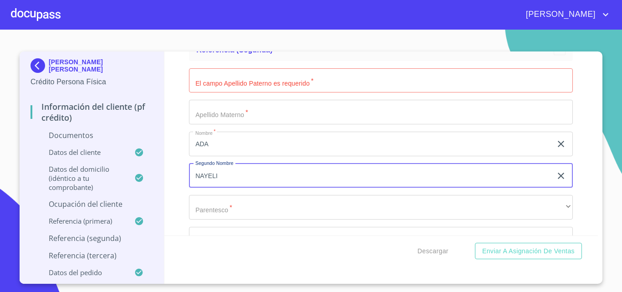
type input "NAYELI"
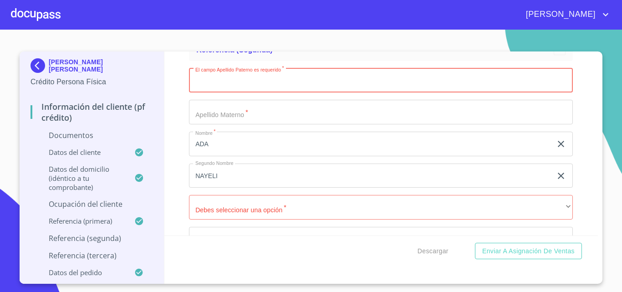
click at [224, 84] on input "Documento de identificación.   *" at bounding box center [381, 80] width 384 height 25
type input "[PERSON_NAME]"
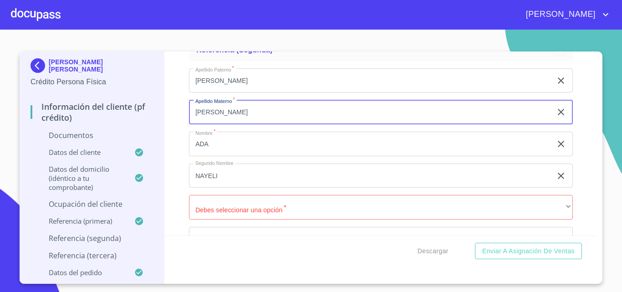
type input "[PERSON_NAME]"
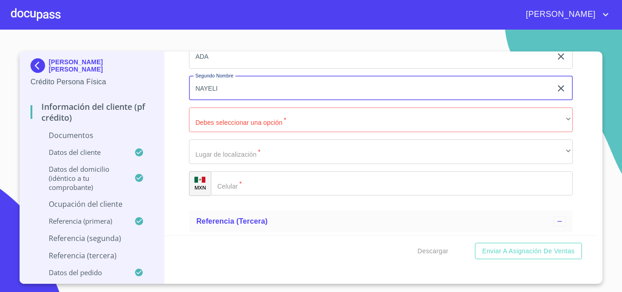
scroll to position [3109, 0]
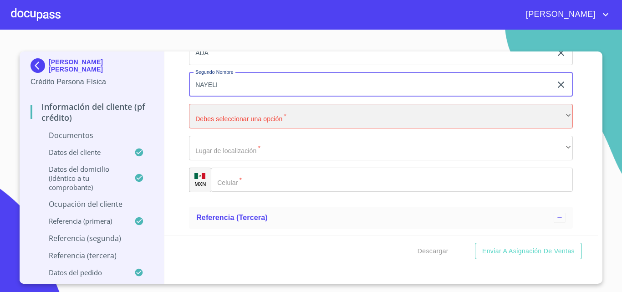
click at [262, 122] on div "​" at bounding box center [381, 116] width 384 height 25
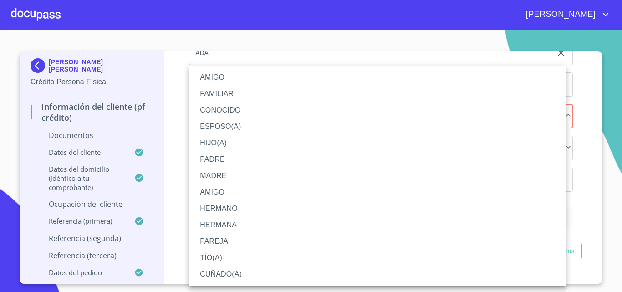
click at [229, 222] on li "HERMANA" at bounding box center [377, 225] width 377 height 16
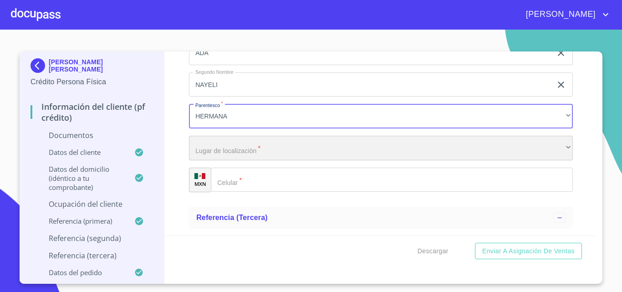
click at [257, 153] on div "​" at bounding box center [381, 148] width 384 height 25
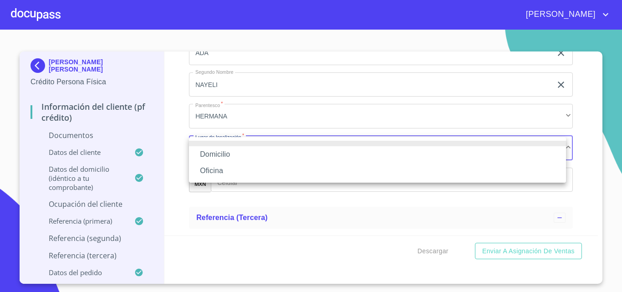
click at [240, 154] on li "Domicilio" at bounding box center [377, 154] width 377 height 16
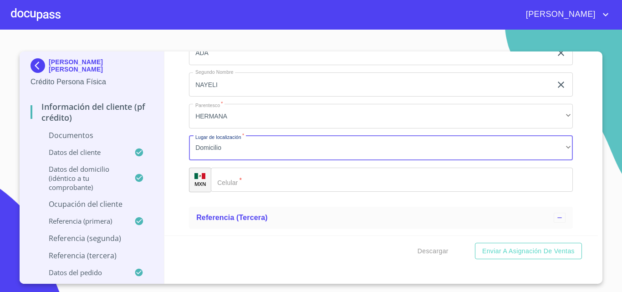
click at [240, 182] on input "Documento de identificación.   *" at bounding box center [392, 180] width 362 height 25
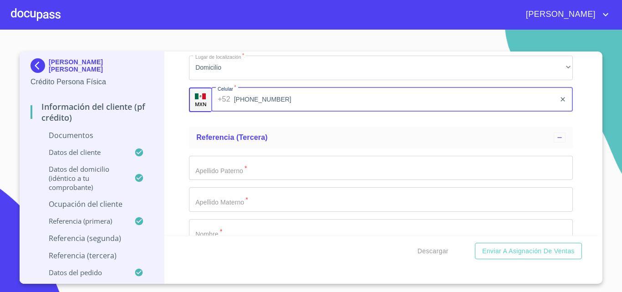
scroll to position [3200, 0]
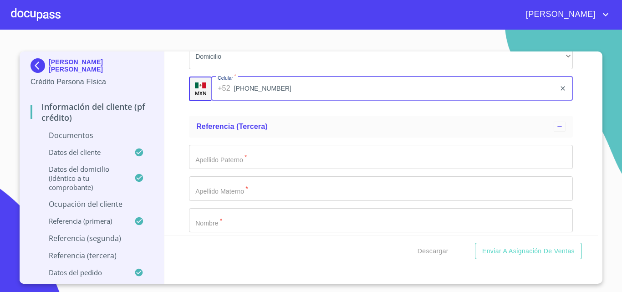
type input "[PHONE_NUMBER]"
click at [255, 157] on input "Documento de identificación.   *" at bounding box center [381, 157] width 384 height 25
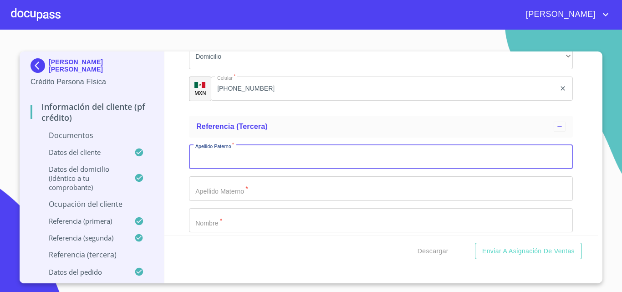
scroll to position [3246, 0]
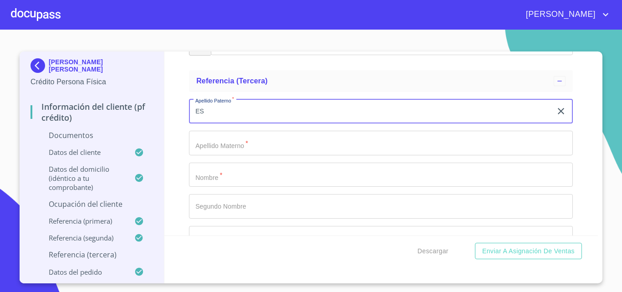
type input "E"
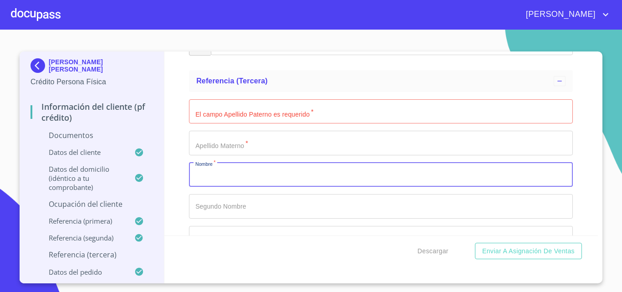
click at [224, 178] on input "Documento de identificación.   *" at bounding box center [381, 175] width 384 height 25
type input "ESMERALDA"
click at [222, 116] on input "Documento de identificación.   *" at bounding box center [381, 111] width 384 height 25
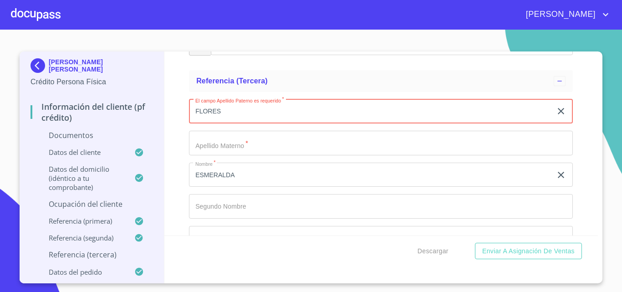
type input "FLORES"
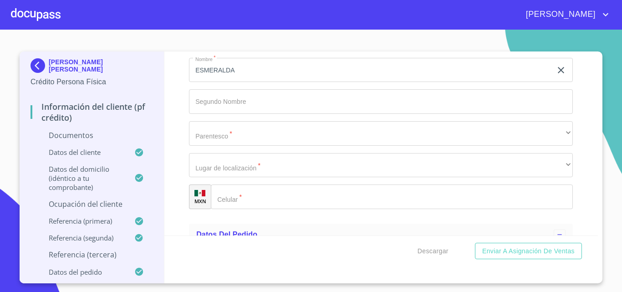
scroll to position [3382, 0]
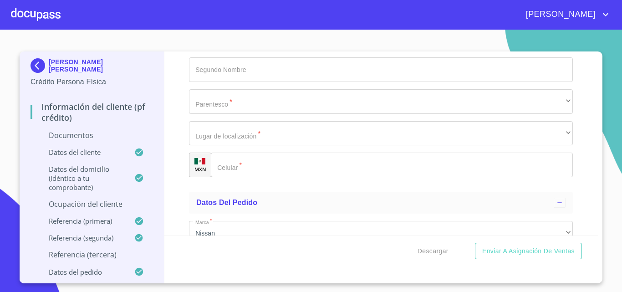
type input "FLORES"
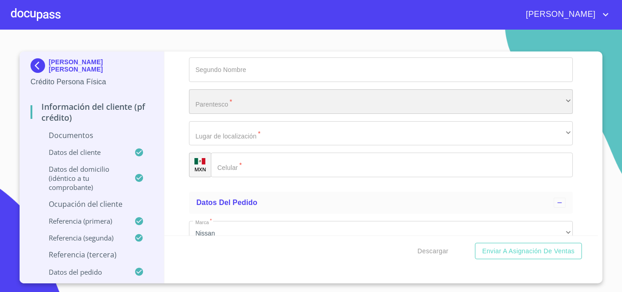
click at [238, 100] on div "​" at bounding box center [381, 101] width 384 height 25
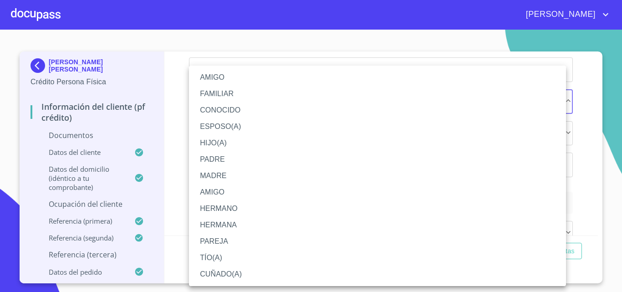
click at [230, 78] on li "AMIGO" at bounding box center [377, 77] width 377 height 16
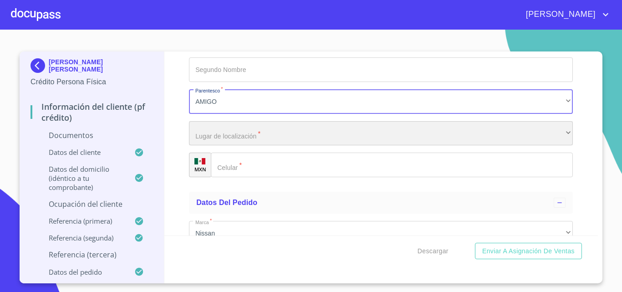
click at [244, 140] on div "​" at bounding box center [381, 133] width 384 height 25
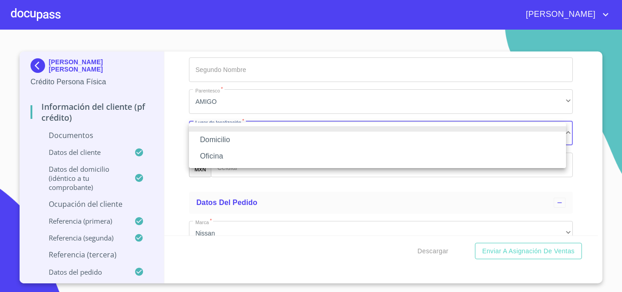
click at [239, 142] on li "Domicilio" at bounding box center [377, 140] width 377 height 16
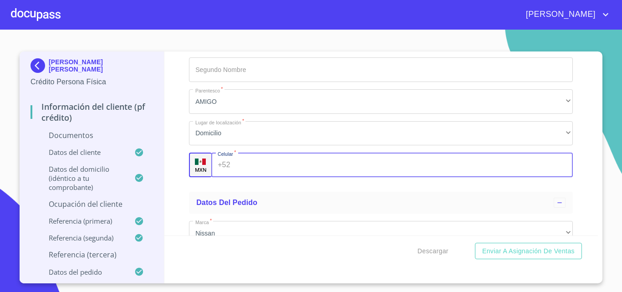
click at [245, 162] on input "Documento de identificación.   *" at bounding box center [403, 165] width 339 height 25
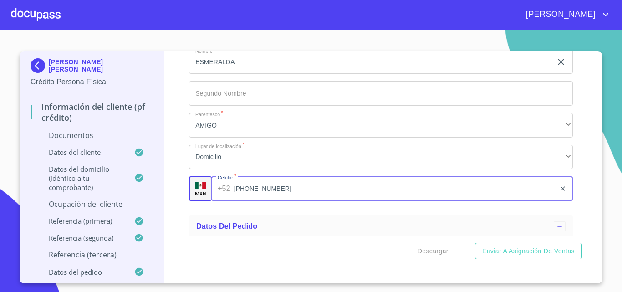
scroll to position [3348, 0]
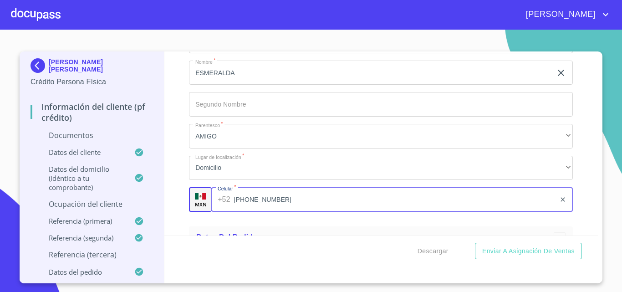
type input "[PHONE_NUMBER]"
click at [420, 89] on div "Apellido [PERSON_NAME]   * [PERSON_NAME] ​ Apellido Materno   * [PERSON_NAME] ​…" at bounding box center [381, 104] width 384 height 229
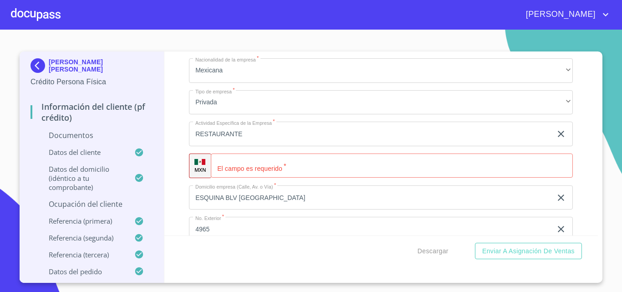
scroll to position [2255, 0]
click at [262, 170] on input "Documento de identificación.   *" at bounding box center [392, 168] width 362 height 25
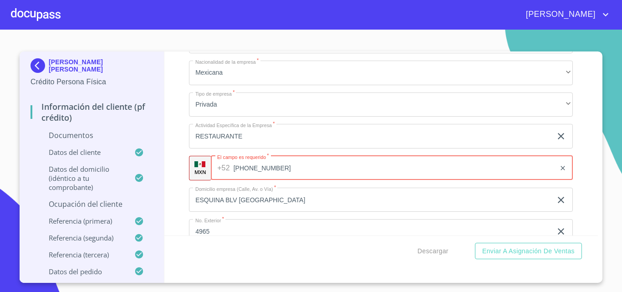
type input "[PHONE_NUMBER]"
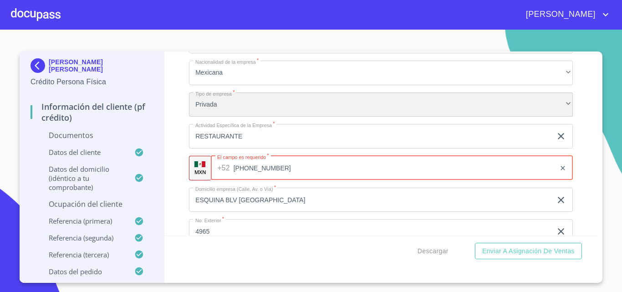
click at [302, 116] on div "Privada" at bounding box center [381, 104] width 384 height 25
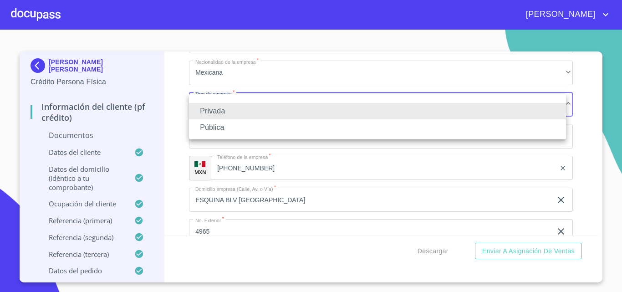
click at [285, 112] on li "Privada" at bounding box center [377, 111] width 377 height 16
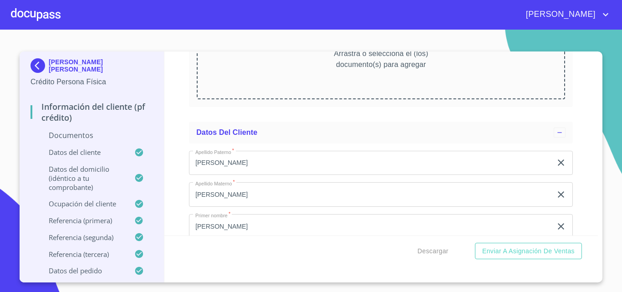
scroll to position [935, 0]
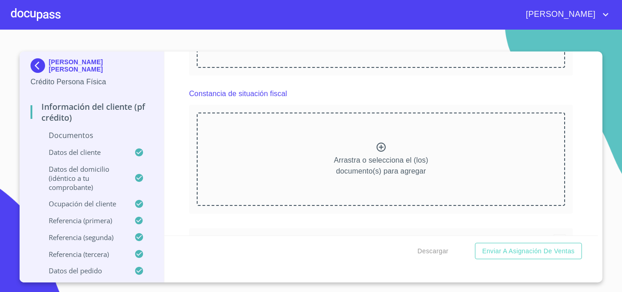
click at [376, 144] on icon at bounding box center [381, 147] width 11 height 11
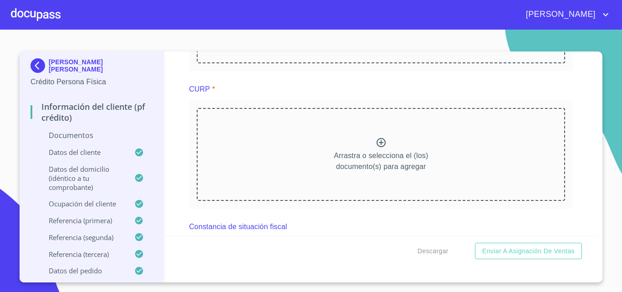
scroll to position [798, 0]
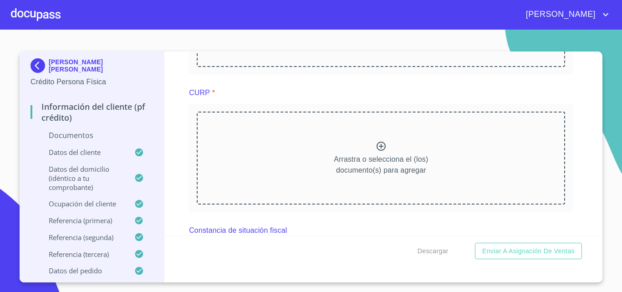
click at [377, 148] on icon at bounding box center [381, 146] width 9 height 9
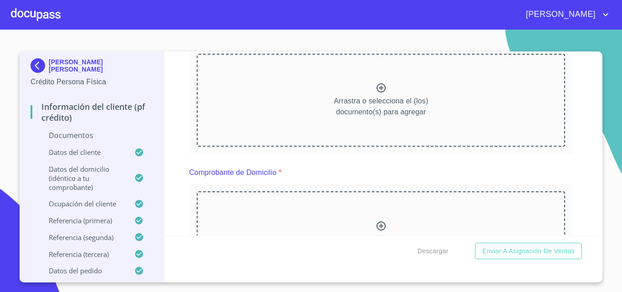
scroll to position [137, 0]
click at [376, 89] on icon at bounding box center [381, 87] width 11 height 11
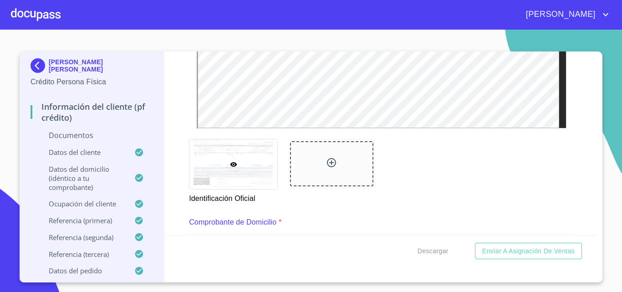
scroll to position [410, 0]
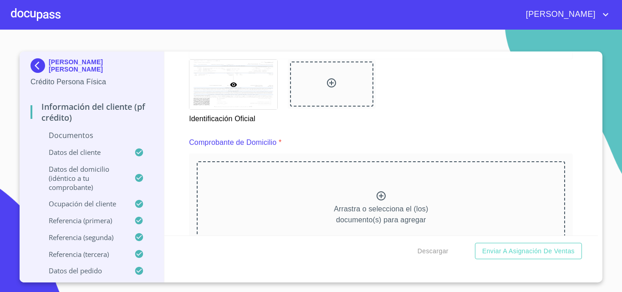
click at [330, 81] on icon at bounding box center [331, 82] width 11 height 11
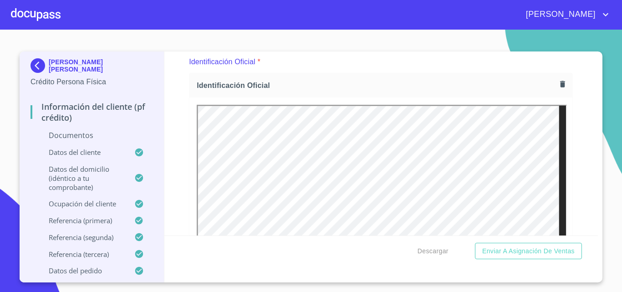
scroll to position [0, 0]
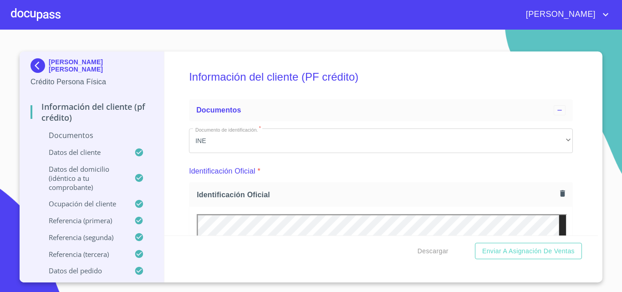
click at [558, 197] on icon "button" at bounding box center [562, 193] width 9 height 9
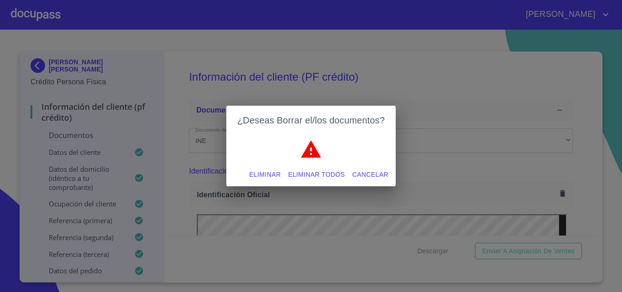
click at [308, 175] on span "Eliminar todos" at bounding box center [316, 174] width 57 height 11
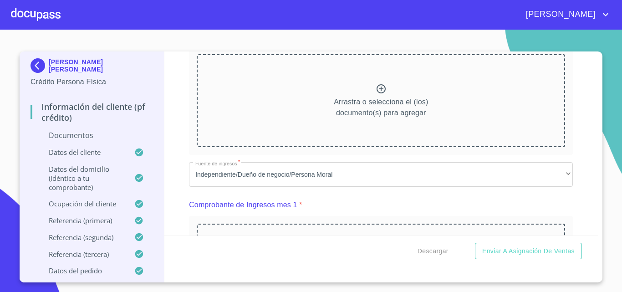
scroll to position [228, 0]
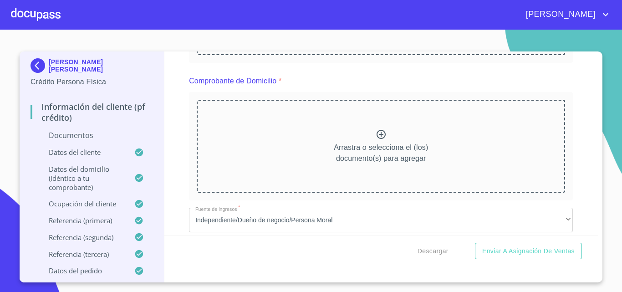
click at [376, 135] on icon at bounding box center [381, 134] width 11 height 11
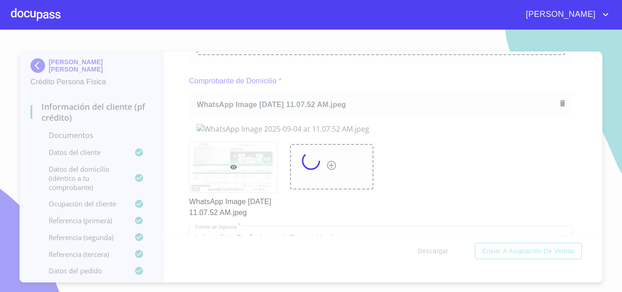
click at [605, 138] on div at bounding box center [311, 161] width 622 height 262
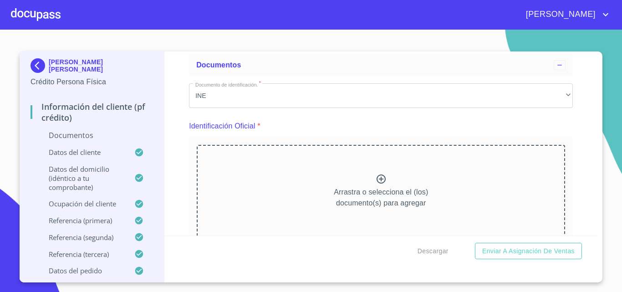
scroll to position [46, 0]
click at [377, 179] on icon at bounding box center [381, 178] width 9 height 9
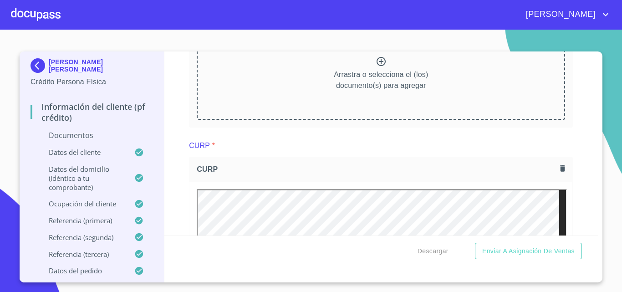
scroll to position [820, 0]
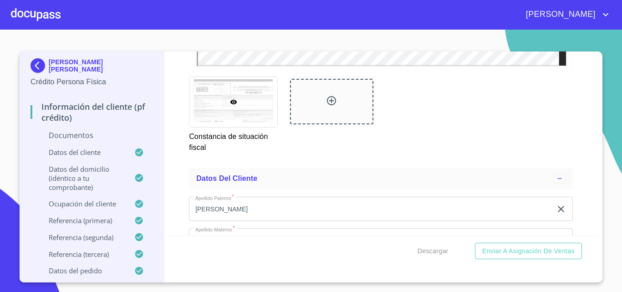
scroll to position [1503, 0]
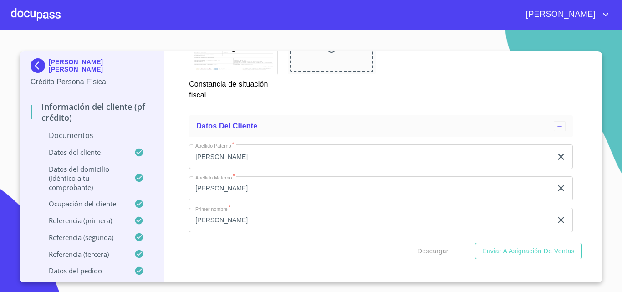
scroll to position [1821, 0]
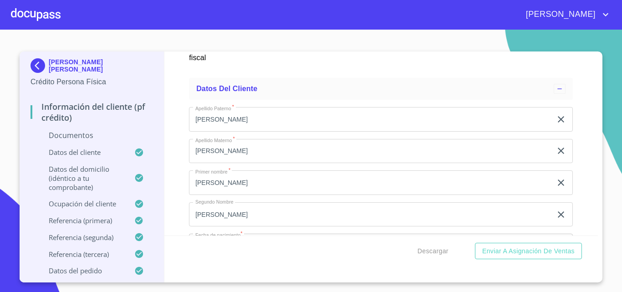
scroll to position [1867, 0]
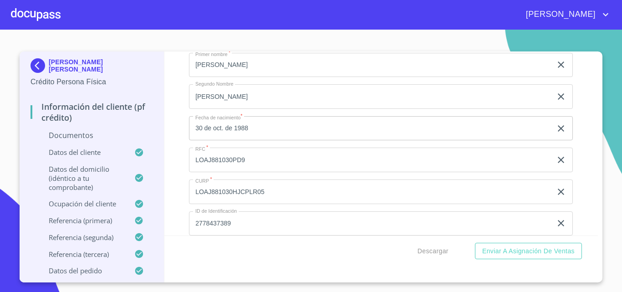
scroll to position [2277, 0]
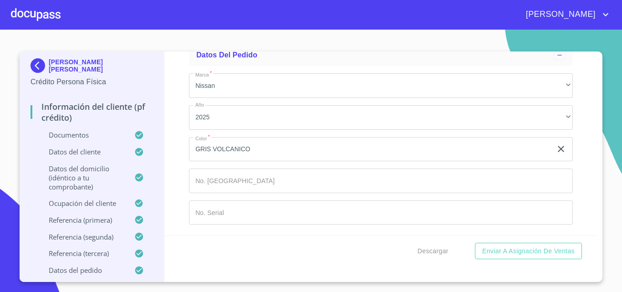
scroll to position [5888, 0]
click at [435, 250] on span "Descargar" at bounding box center [433, 250] width 31 height 11
click at [428, 253] on span "Descargar" at bounding box center [433, 250] width 31 height 11
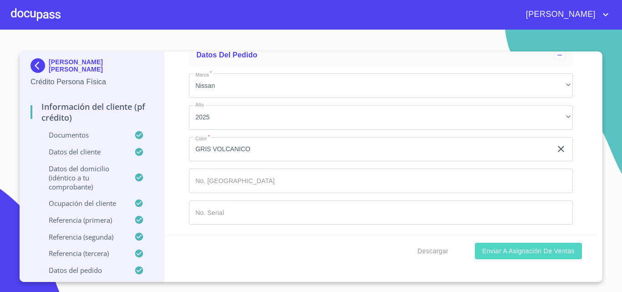
click at [518, 248] on span "Enviar a Asignación de Ventas" at bounding box center [528, 250] width 92 height 11
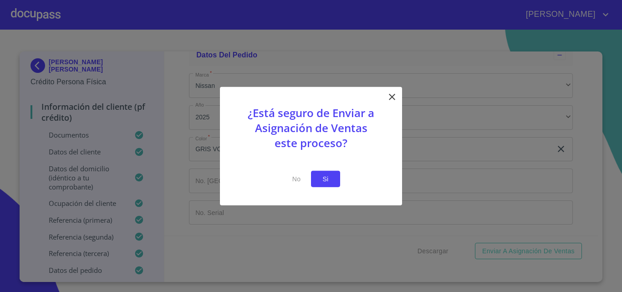
click at [322, 176] on span "Si" at bounding box center [325, 178] width 15 height 11
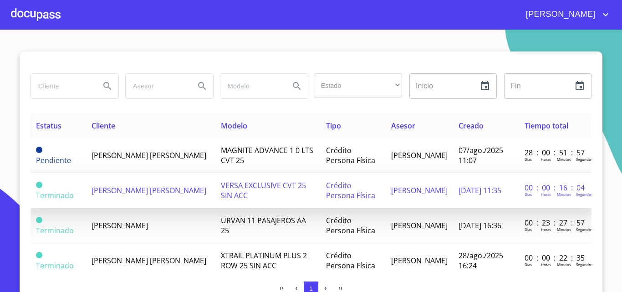
click at [140, 186] on span "[PERSON_NAME] [PERSON_NAME]" at bounding box center [149, 190] width 115 height 10
